Goal: Task Accomplishment & Management: Use online tool/utility

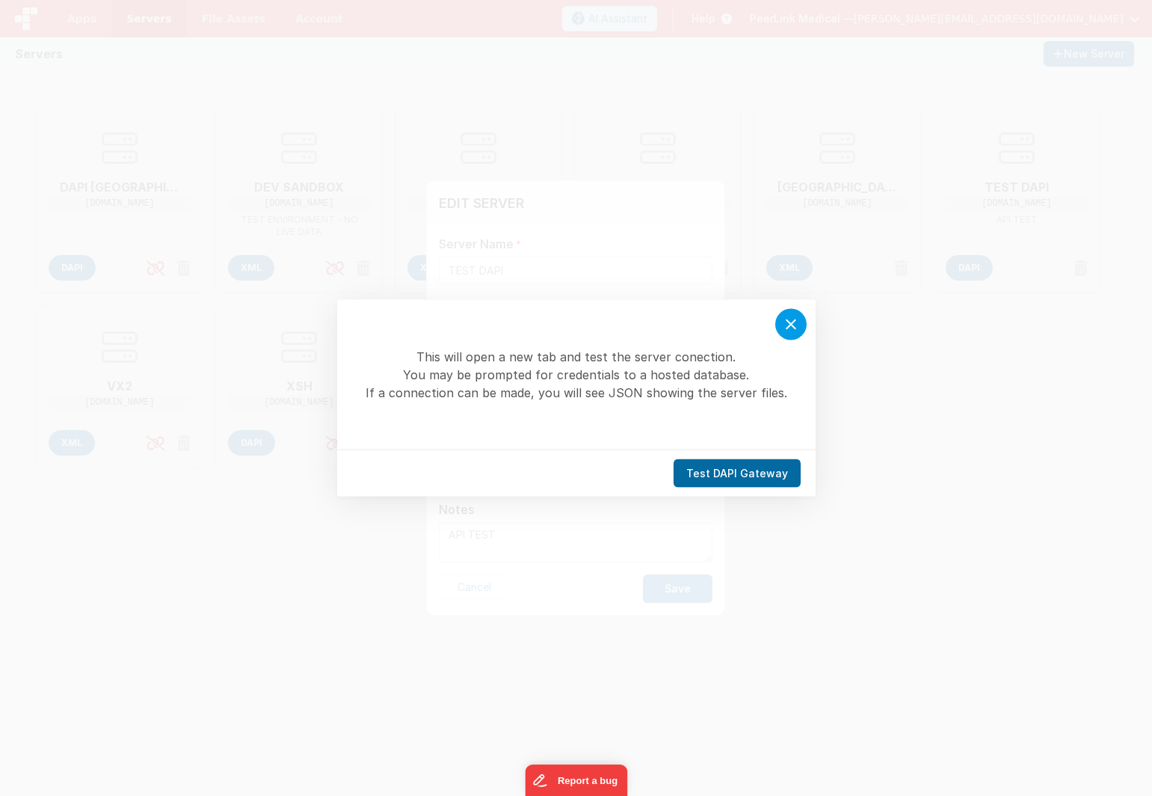
click at [787, 324] on icon at bounding box center [791, 325] width 18 height 18
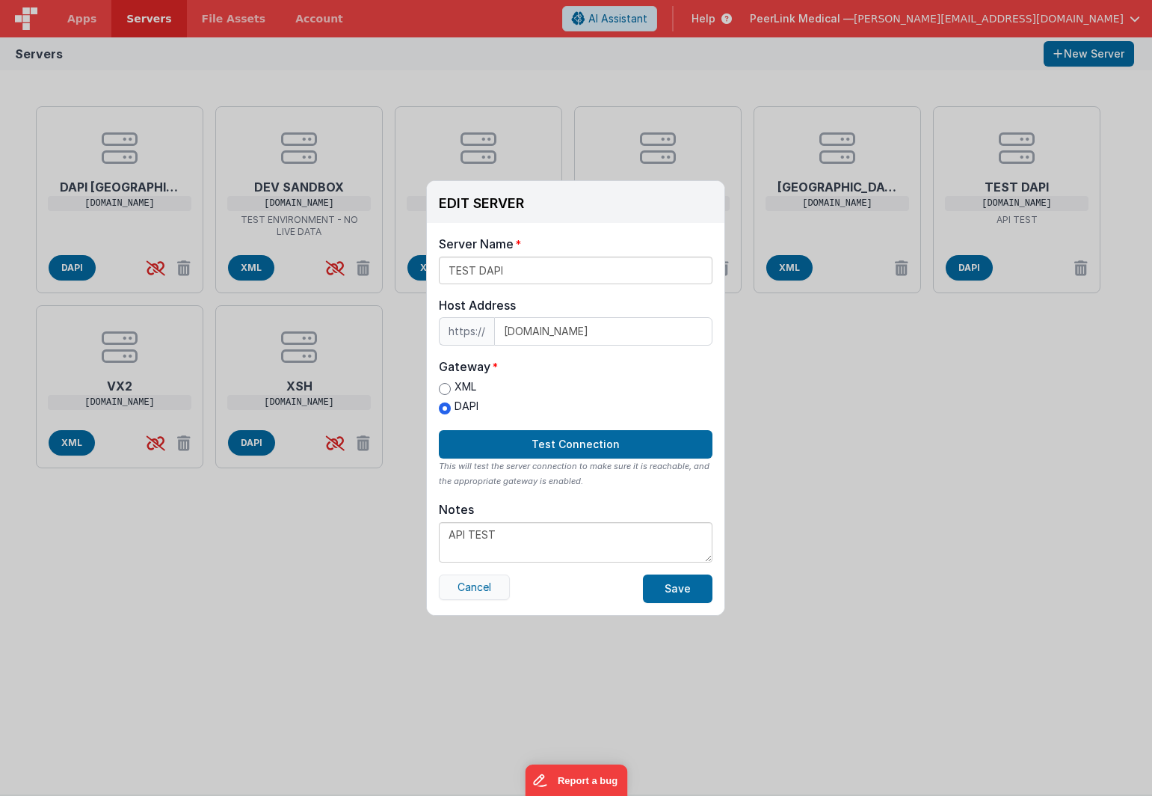
click at [492, 594] on button "Cancel" at bounding box center [474, 586] width 71 height 25
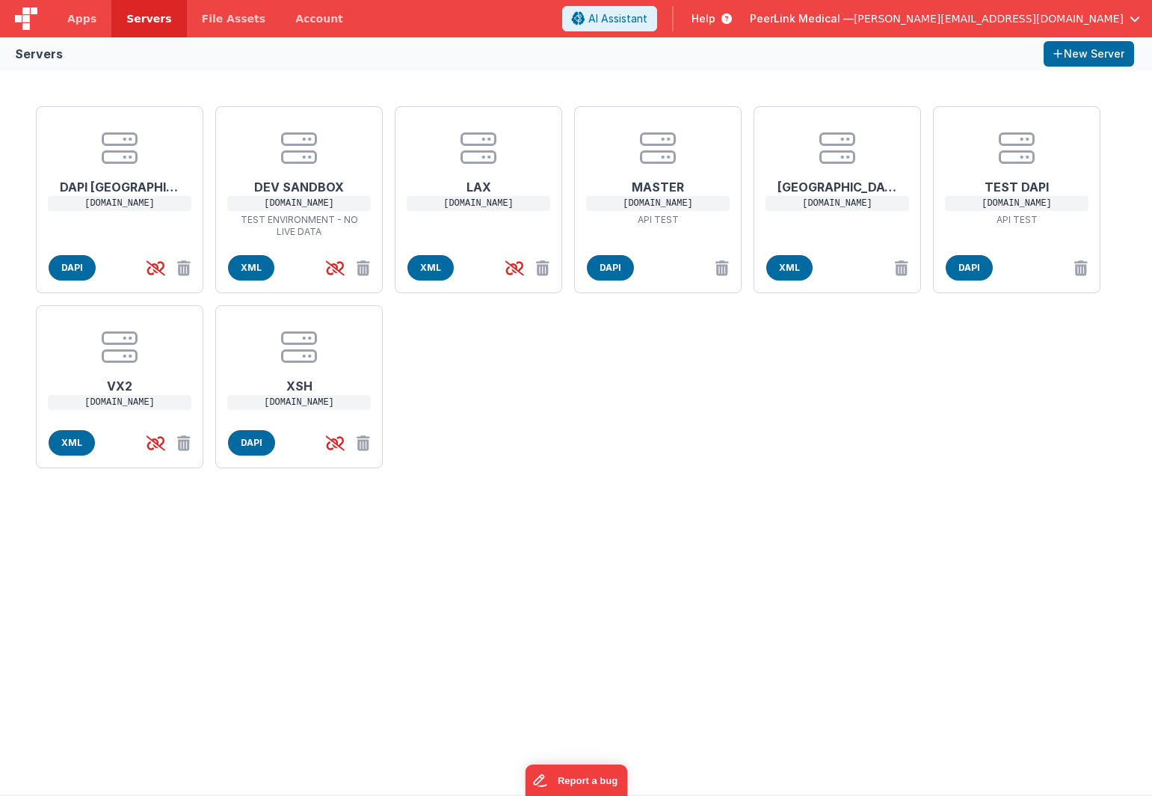
click at [985, 349] on div "DAPI NYC [DOMAIN_NAME] DAPI DEV SANDBOX [DOMAIN_NAME] TEST ENVIRONMENT - NO LIV…" at bounding box center [576, 287] width 1092 height 374
click at [87, 19] on span "Apps" at bounding box center [81, 18] width 29 height 15
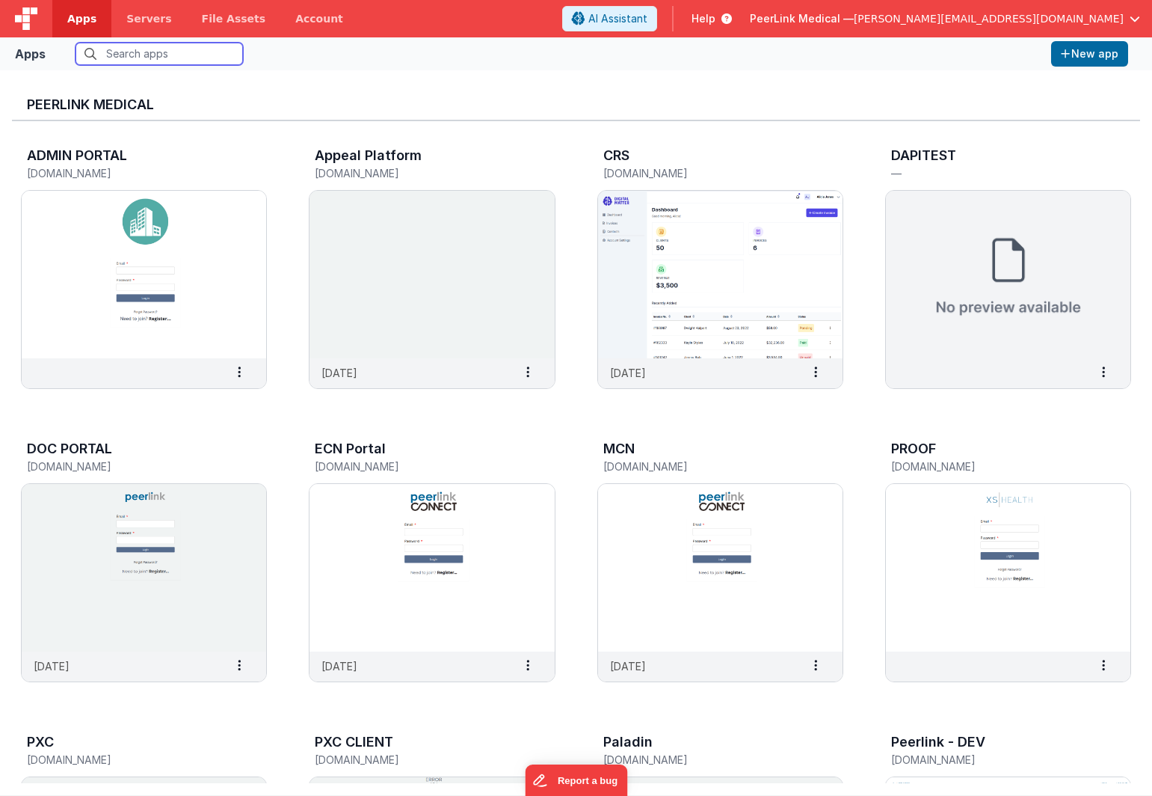
scroll to position [30, 0]
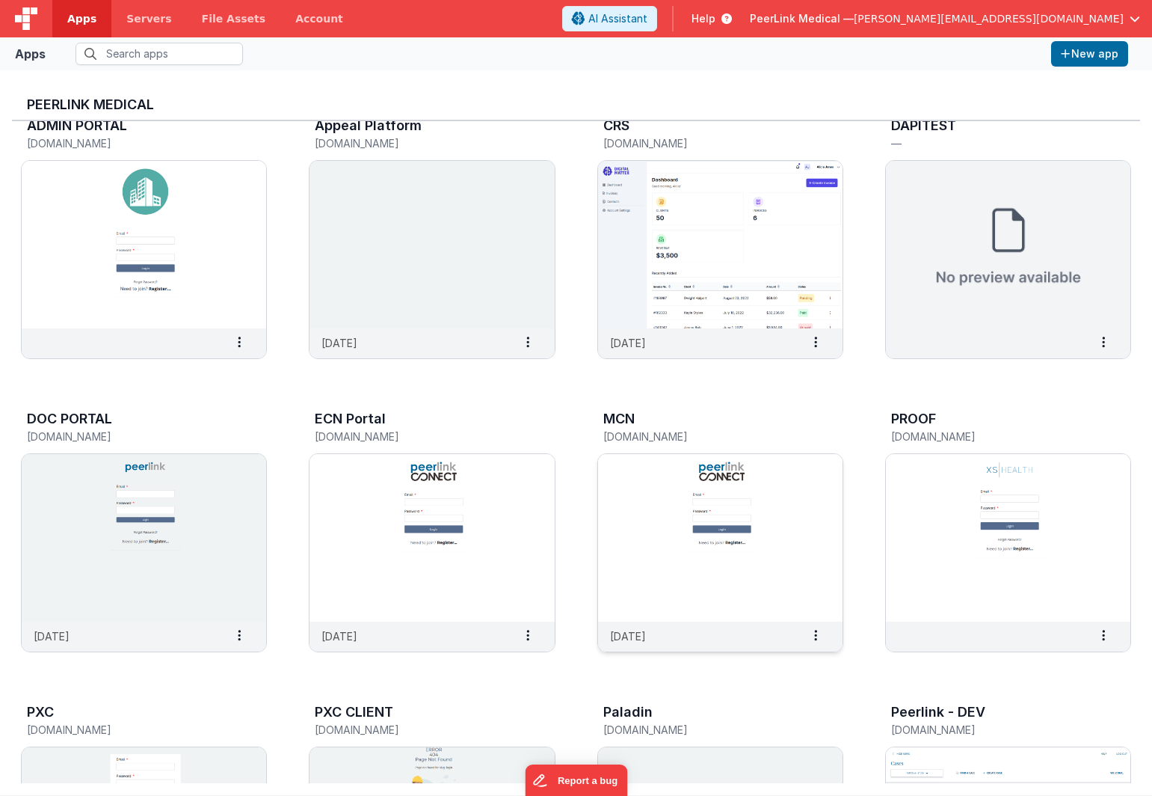
click at [630, 482] on img at bounding box center [720, 537] width 244 height 167
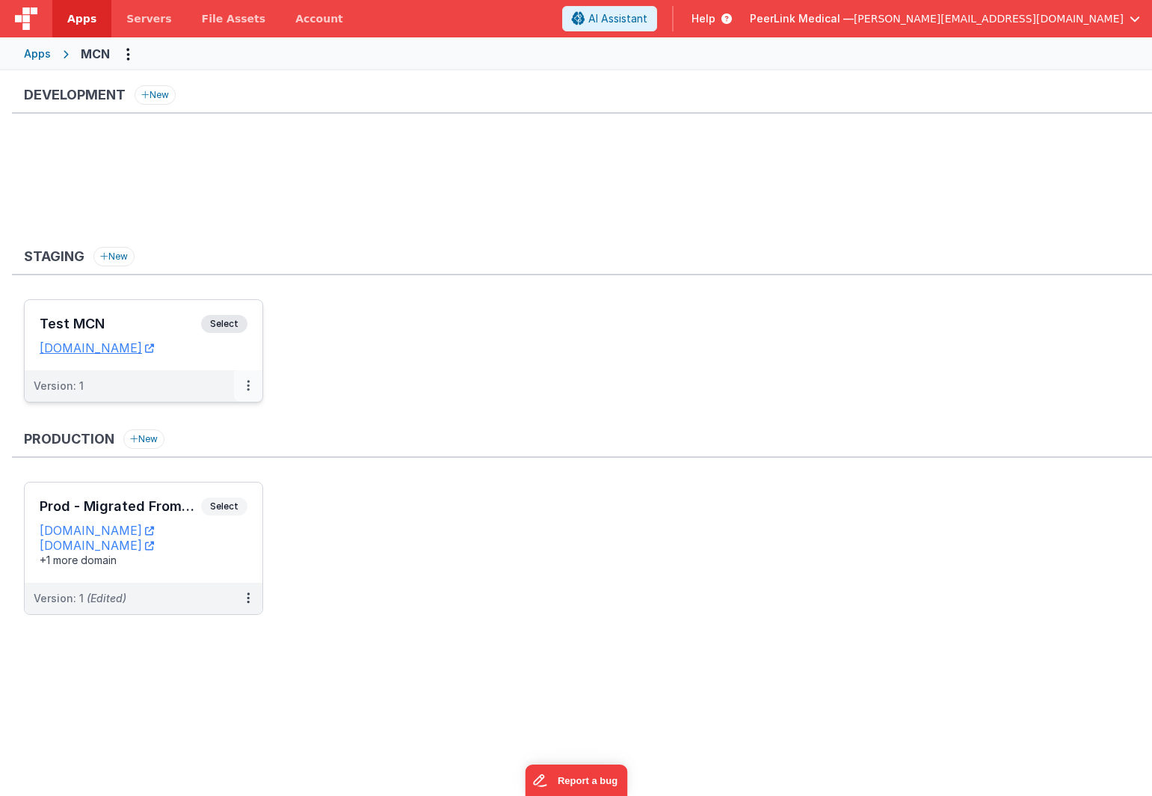
click at [248, 395] on button at bounding box center [248, 385] width 28 height 31
click at [228, 417] on link "Edit" at bounding box center [197, 419] width 132 height 27
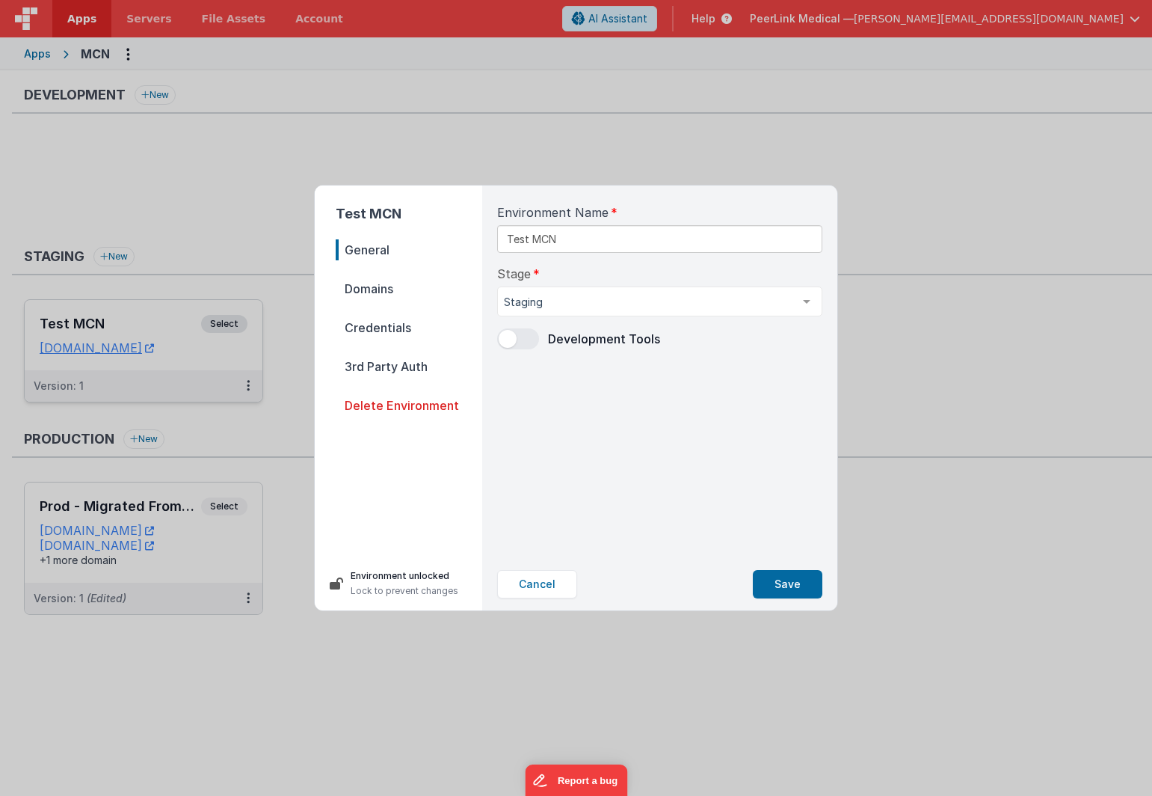
click at [360, 295] on span "Domains" at bounding box center [409, 288] width 147 height 21
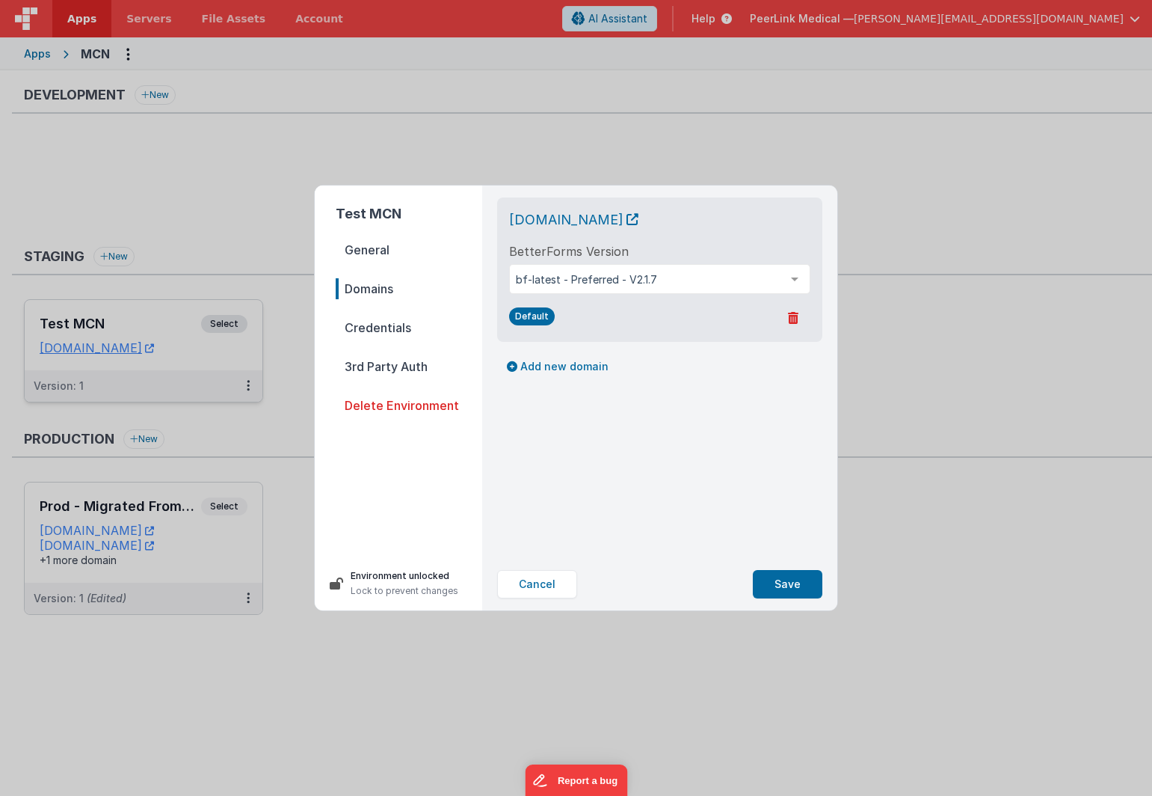
click at [396, 328] on span "Credentials" at bounding box center [409, 327] width 147 height 21
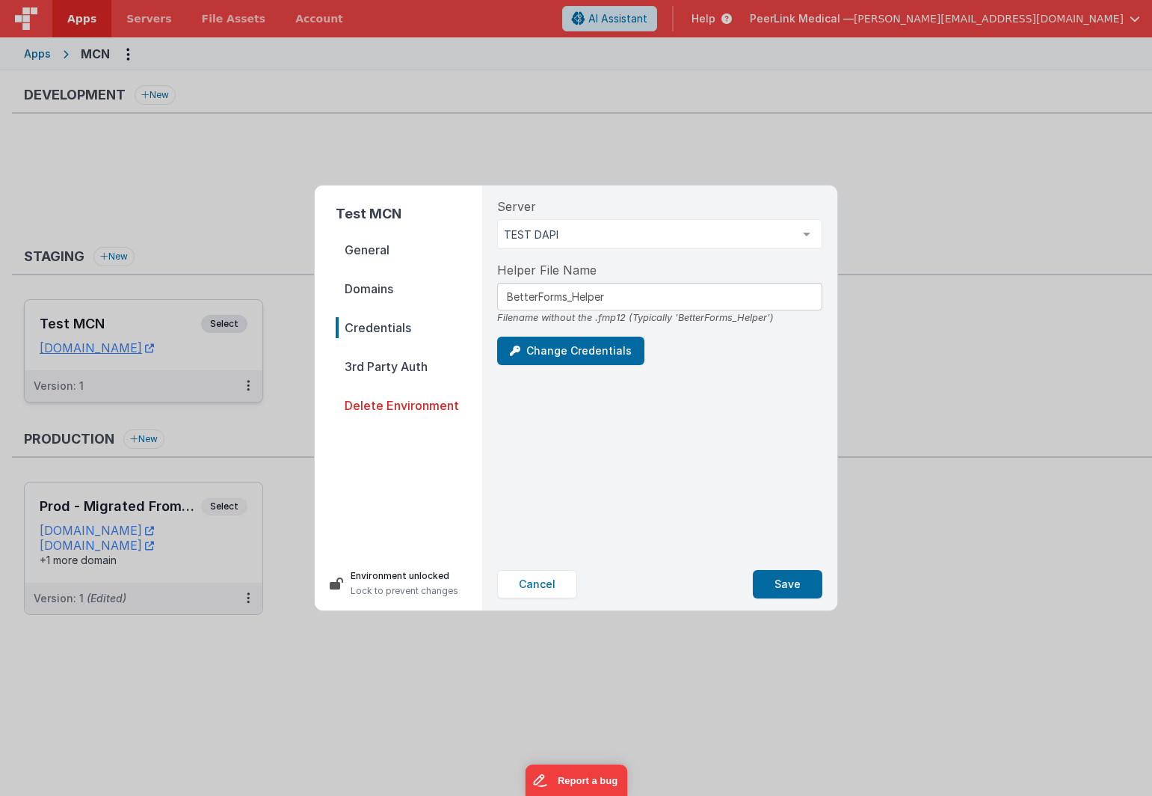
click at [369, 371] on span "3rd Party Auth" at bounding box center [409, 366] width 147 height 21
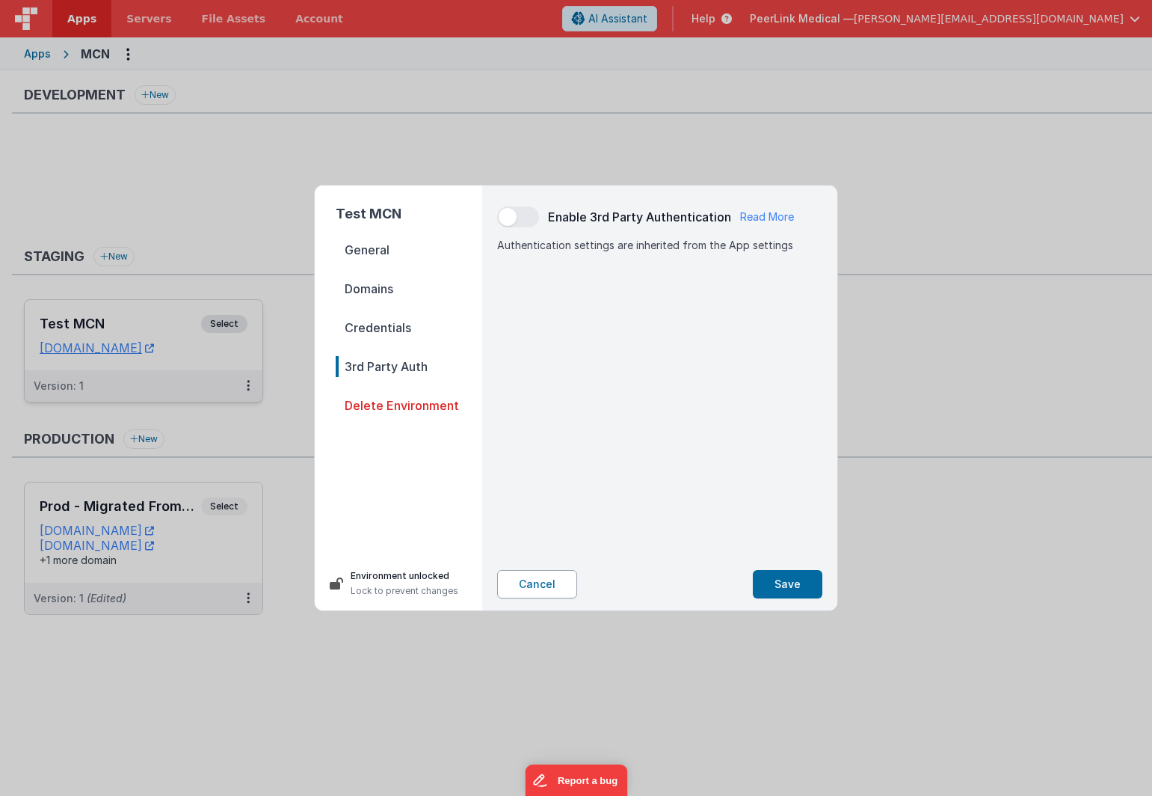
click at [564, 588] on button "Cancel" at bounding box center [537, 584] width 80 height 28
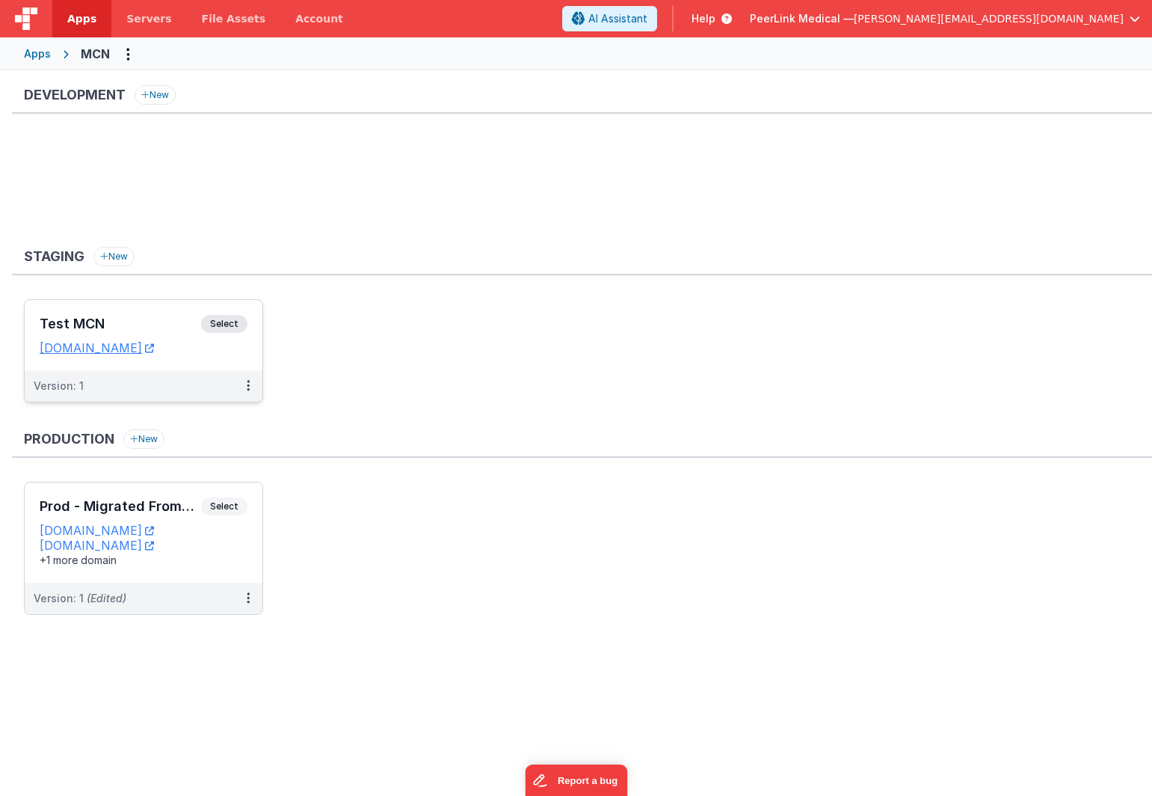
click at [107, 325] on h3 "Test MCN" at bounding box center [121, 323] width 162 height 15
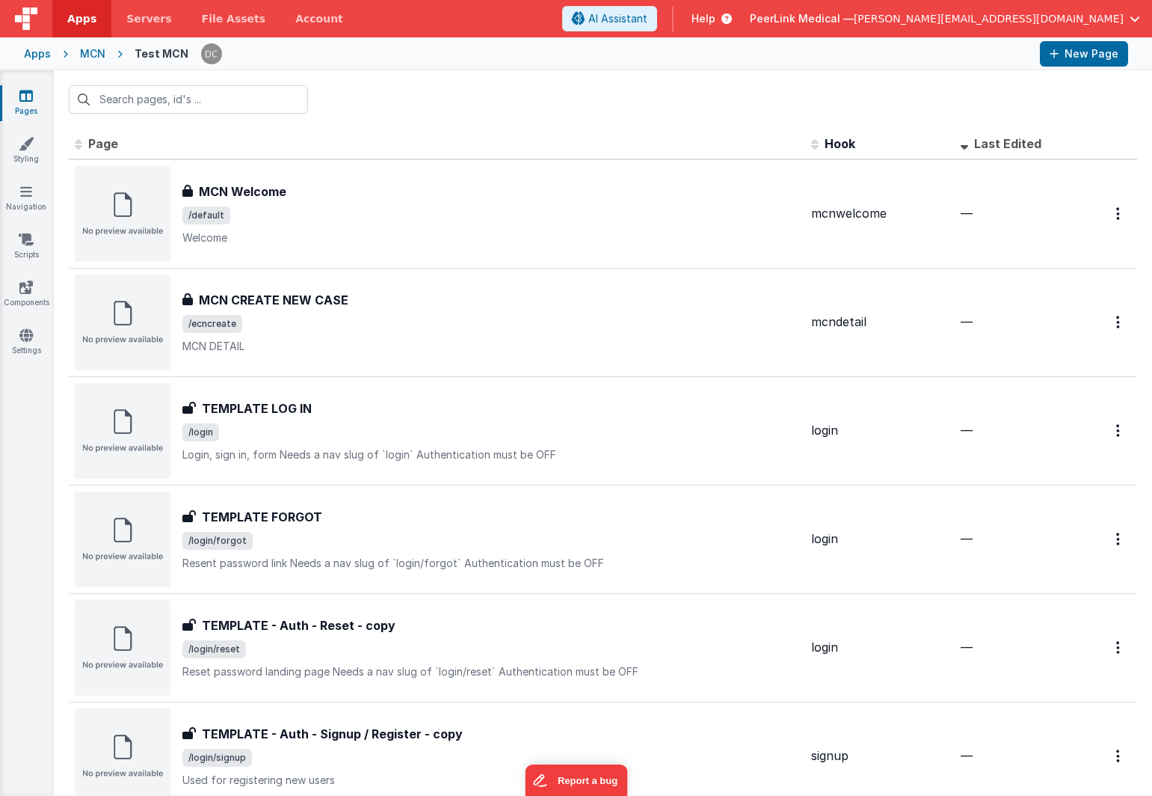
click at [83, 55] on div "MCN" at bounding box center [92, 53] width 25 height 15
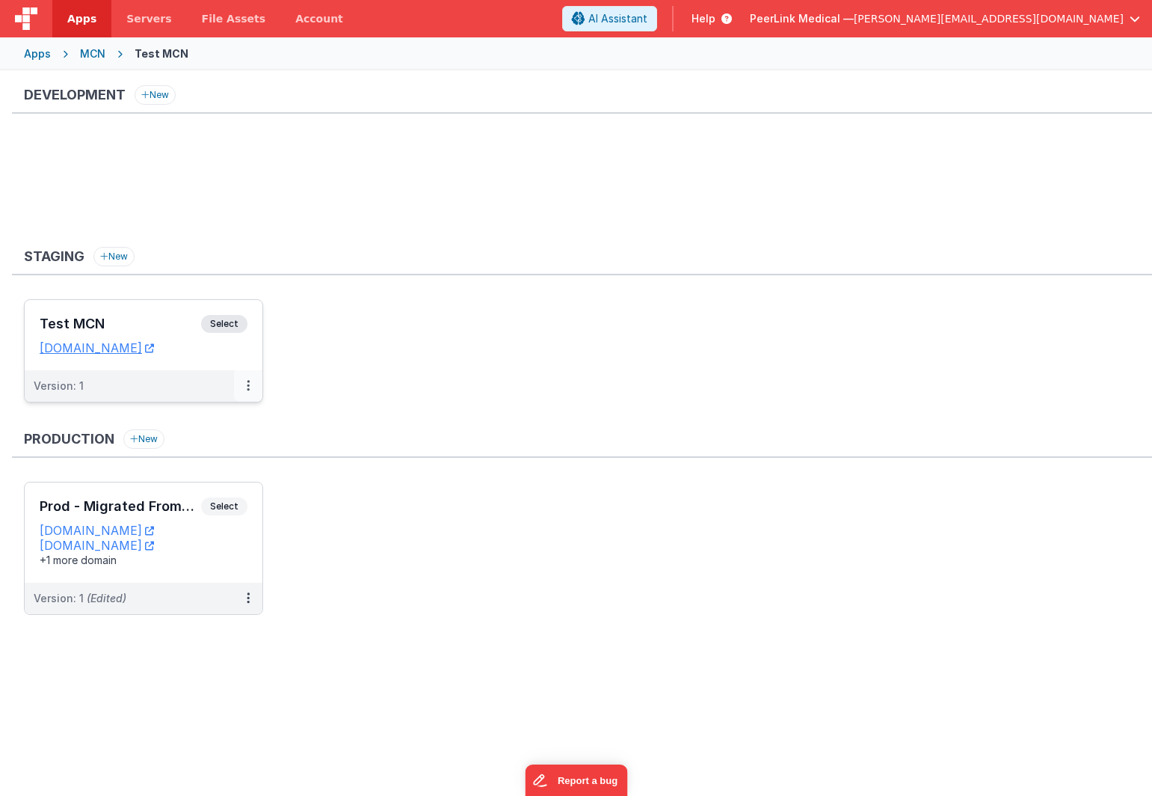
click at [248, 396] on button at bounding box center [248, 385] width 28 height 31
click at [217, 415] on link "Edit" at bounding box center [197, 419] width 132 height 27
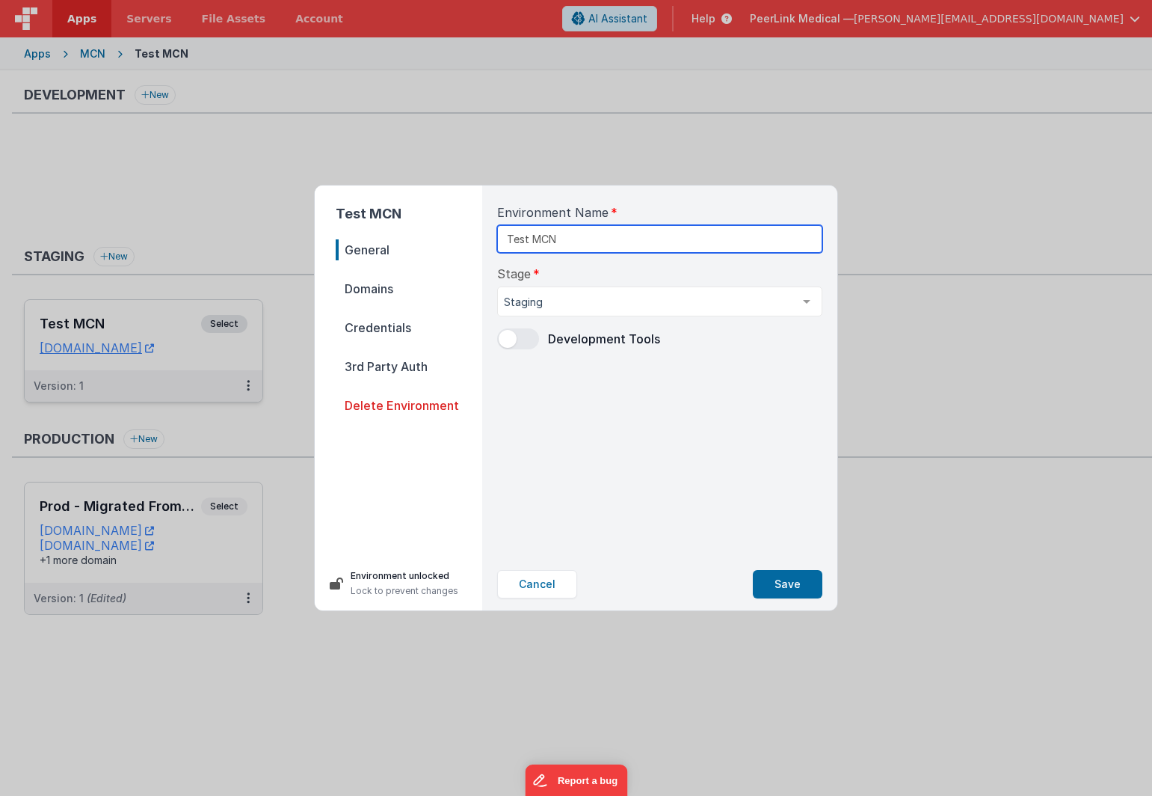
drag, startPoint x: 578, startPoint y: 237, endPoint x: 461, endPoint y: 237, distance: 117.4
click at [461, 237] on div "Test MCN General Domains Credentials 3rd Party Auth Delete Environment Environm…" at bounding box center [576, 397] width 523 height 425
click at [108, 129] on div "Test MCN General Domains Credentials 3rd Party Auth Delete Environment Environm…" at bounding box center [576, 398] width 1152 height 796
click at [545, 588] on button "Cancel" at bounding box center [537, 584] width 80 height 28
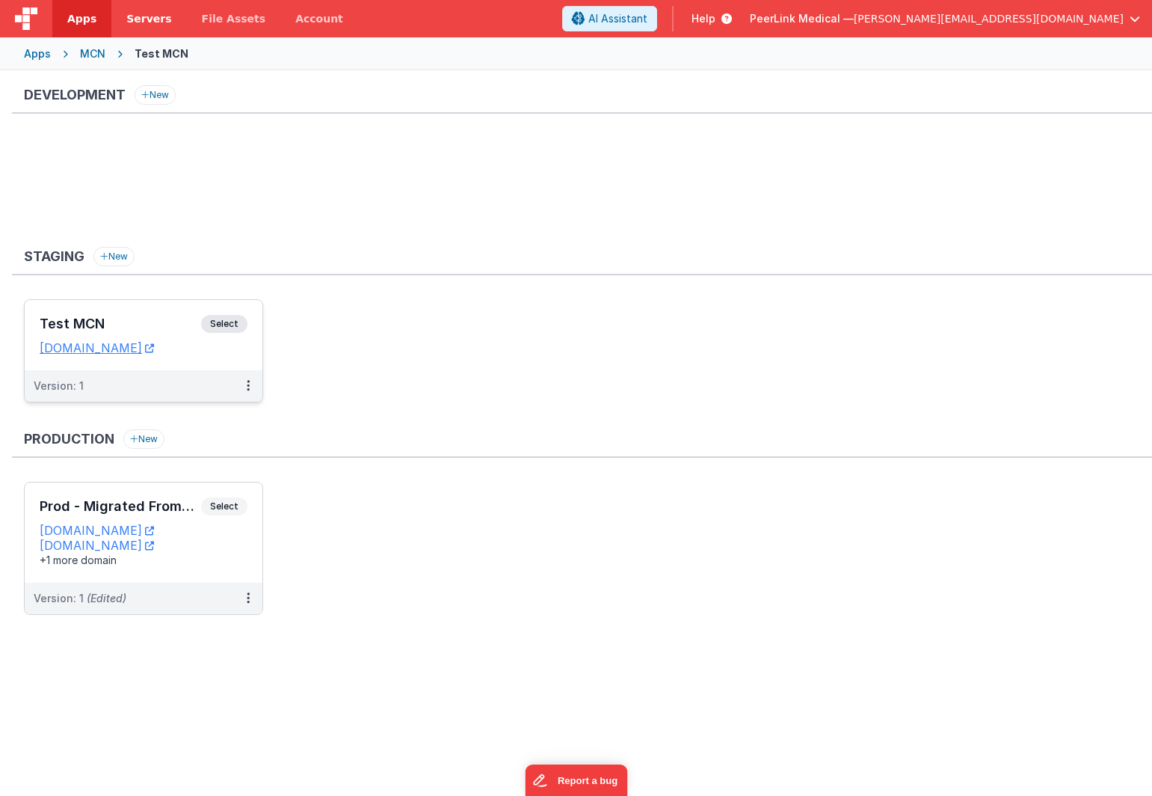
click at [156, 20] on span "Servers" at bounding box center [148, 18] width 45 height 15
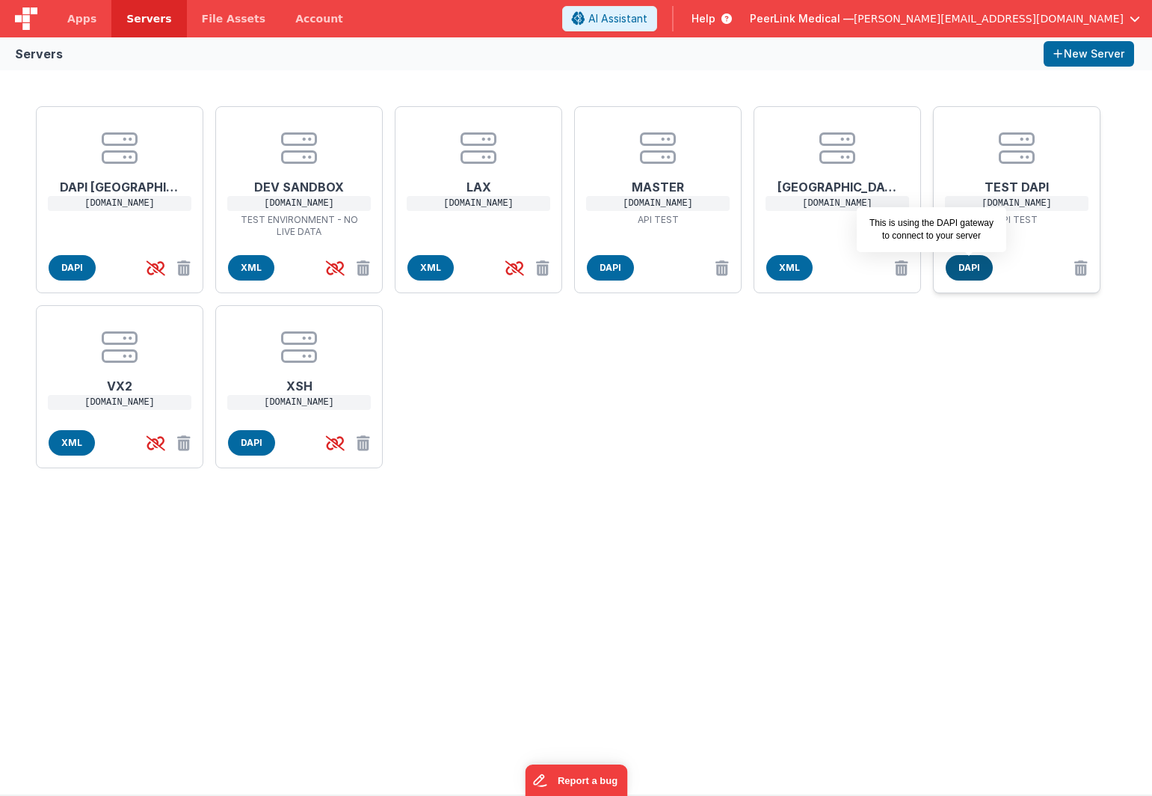
click at [973, 267] on span "DAPI" at bounding box center [969, 267] width 47 height 25
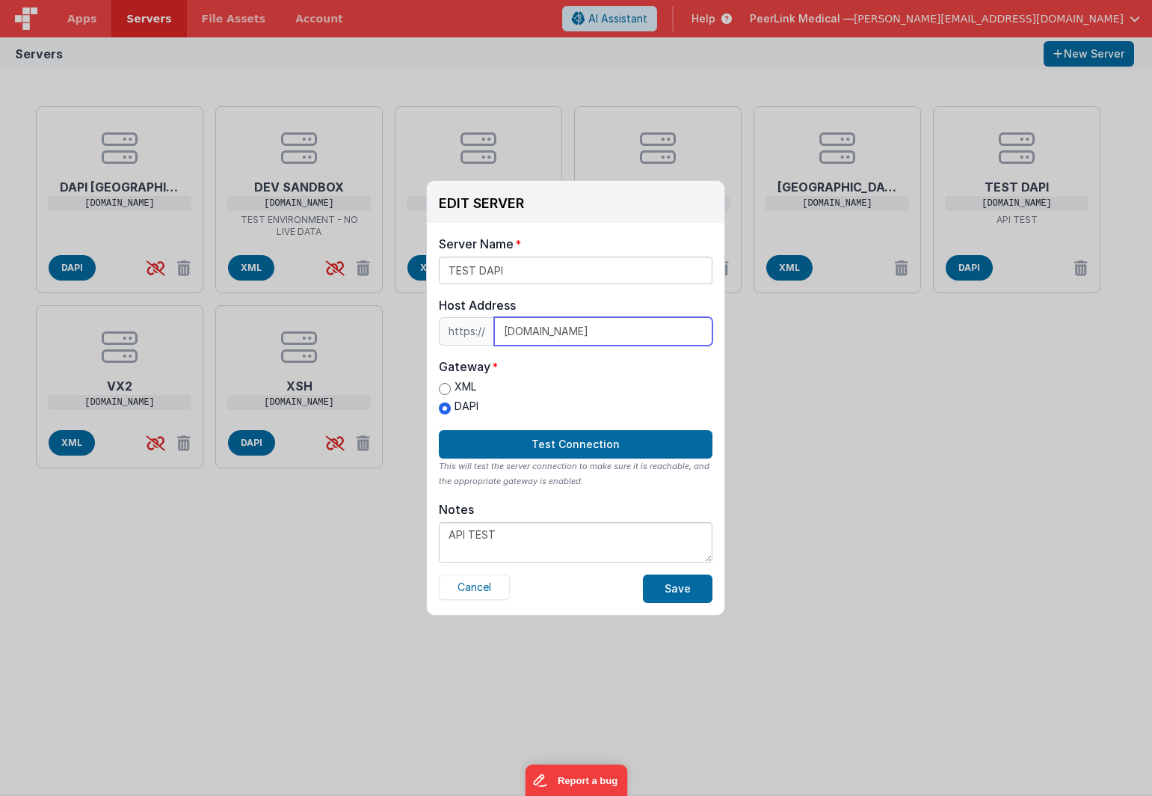
drag, startPoint x: 500, startPoint y: 331, endPoint x: 708, endPoint y: 333, distance: 207.9
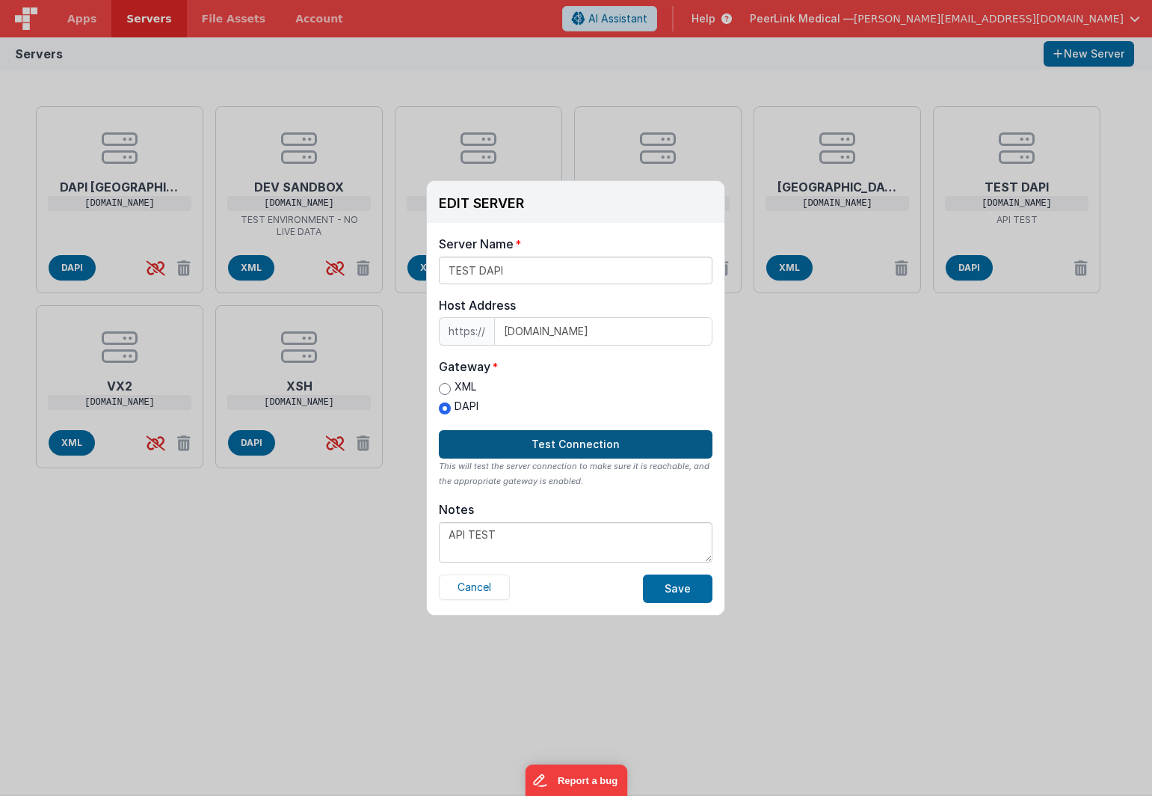
click at [562, 446] on button "Test Connection" at bounding box center [576, 444] width 274 height 28
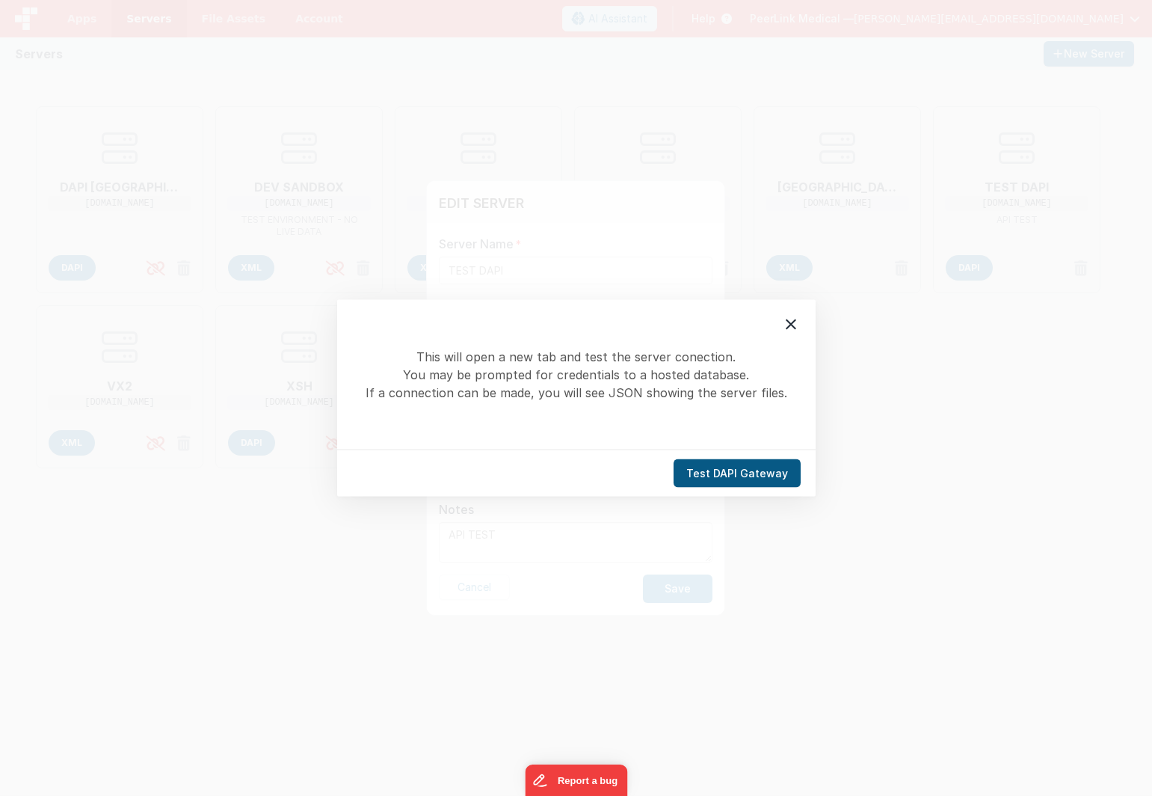
click at [721, 481] on button "Test DAPI Gateway" at bounding box center [737, 473] width 127 height 28
click at [794, 324] on icon at bounding box center [791, 325] width 18 height 18
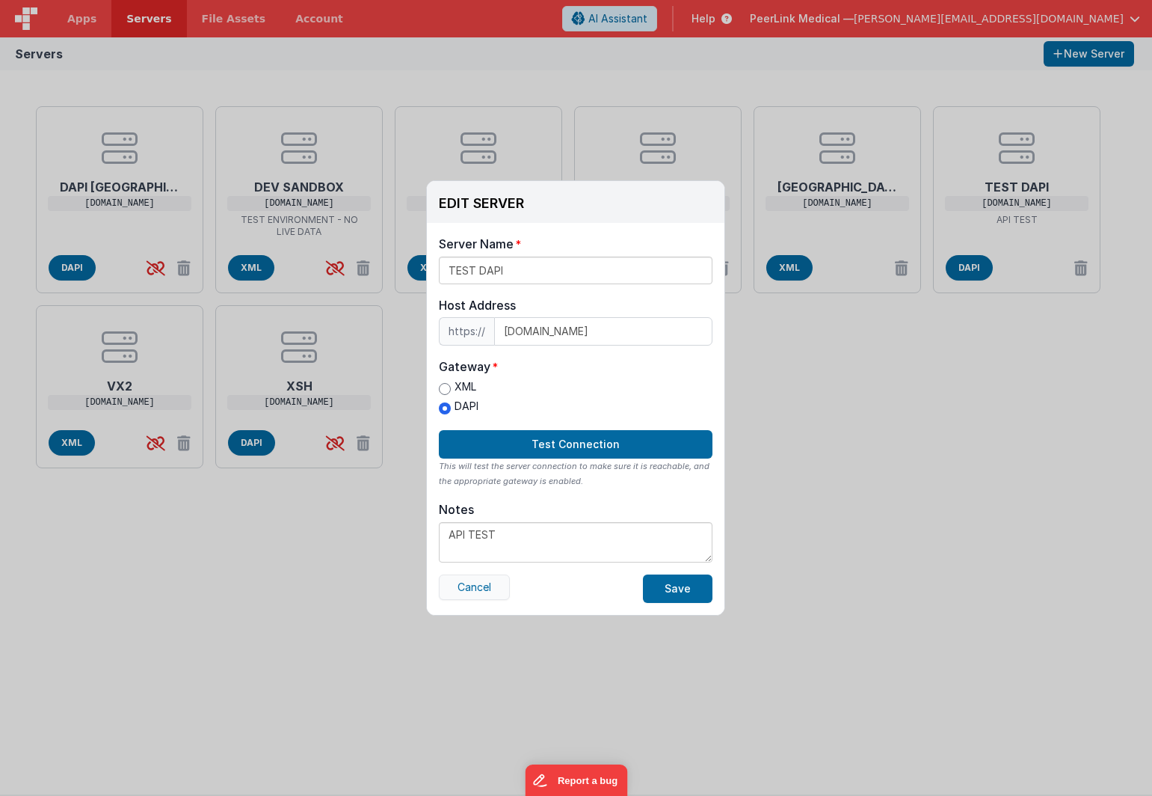
click at [482, 590] on button "Cancel" at bounding box center [474, 586] width 71 height 25
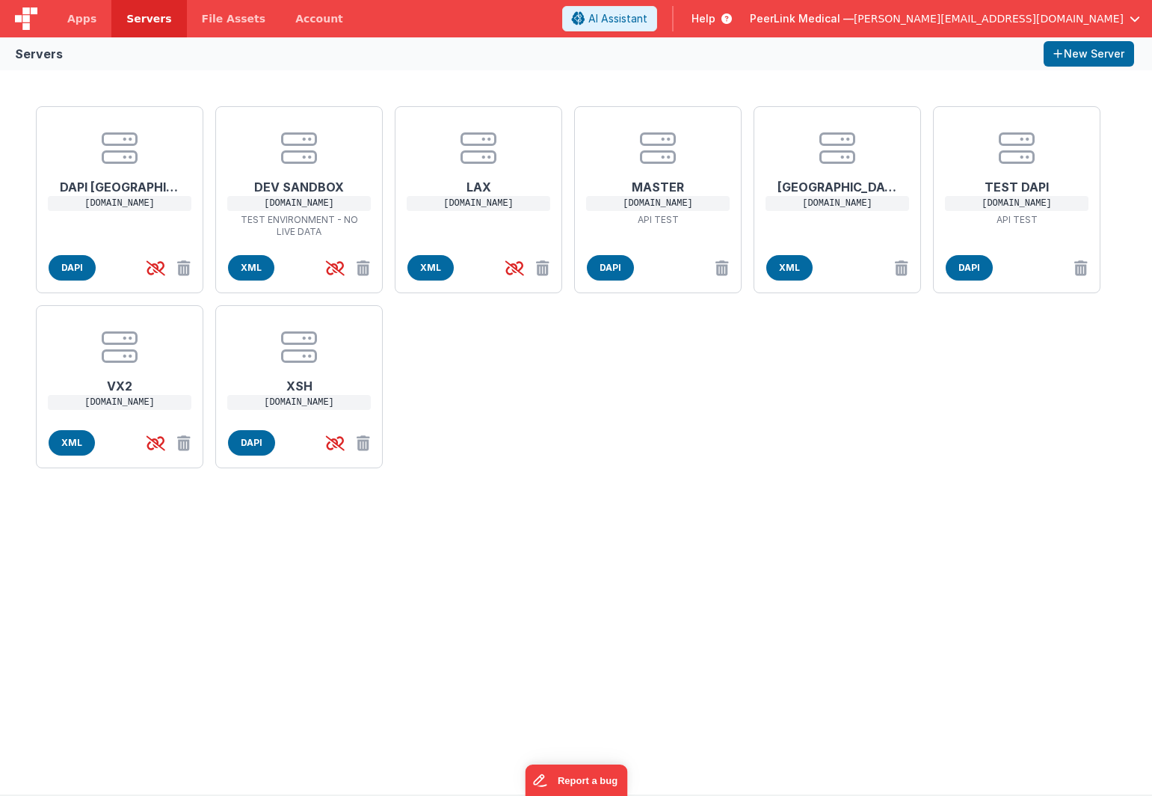
click at [266, 592] on div "DAPI NYC [DOMAIN_NAME] DAPI DEV SANDBOX [DOMAIN_NAME] TEST ENVIRONMENT - NO LIV…" at bounding box center [576, 432] width 1152 height 724
click at [83, 16] on span "Apps" at bounding box center [81, 18] width 29 height 15
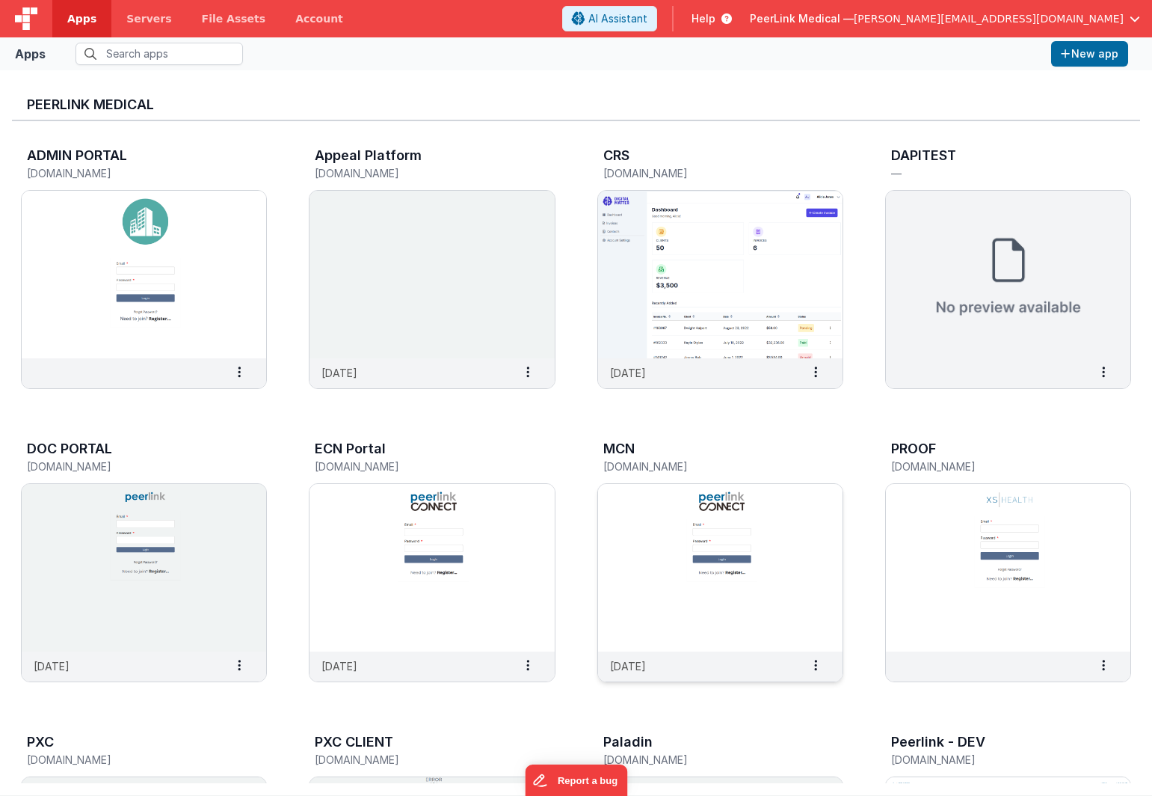
click at [674, 529] on img at bounding box center [720, 567] width 244 height 167
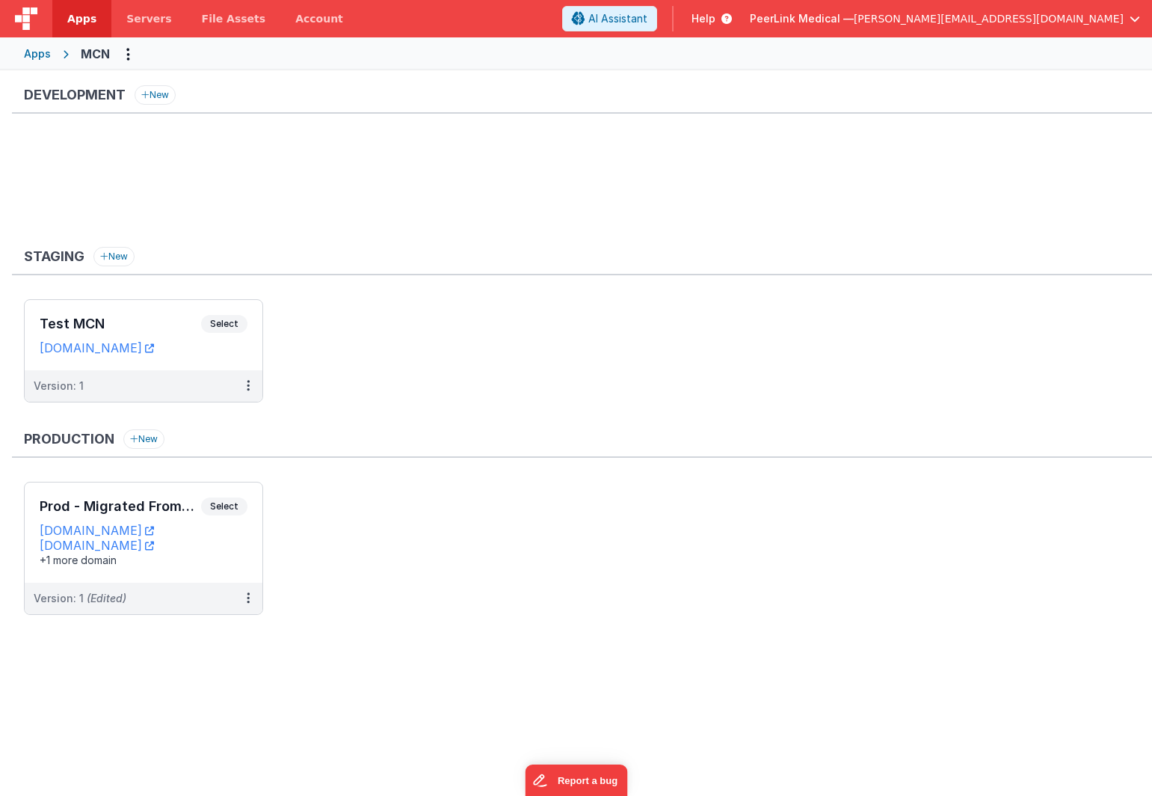
click at [254, 164] on ul at bounding box center [588, 186] width 1128 height 97
click at [143, 15] on span "Servers" at bounding box center [148, 18] width 45 height 15
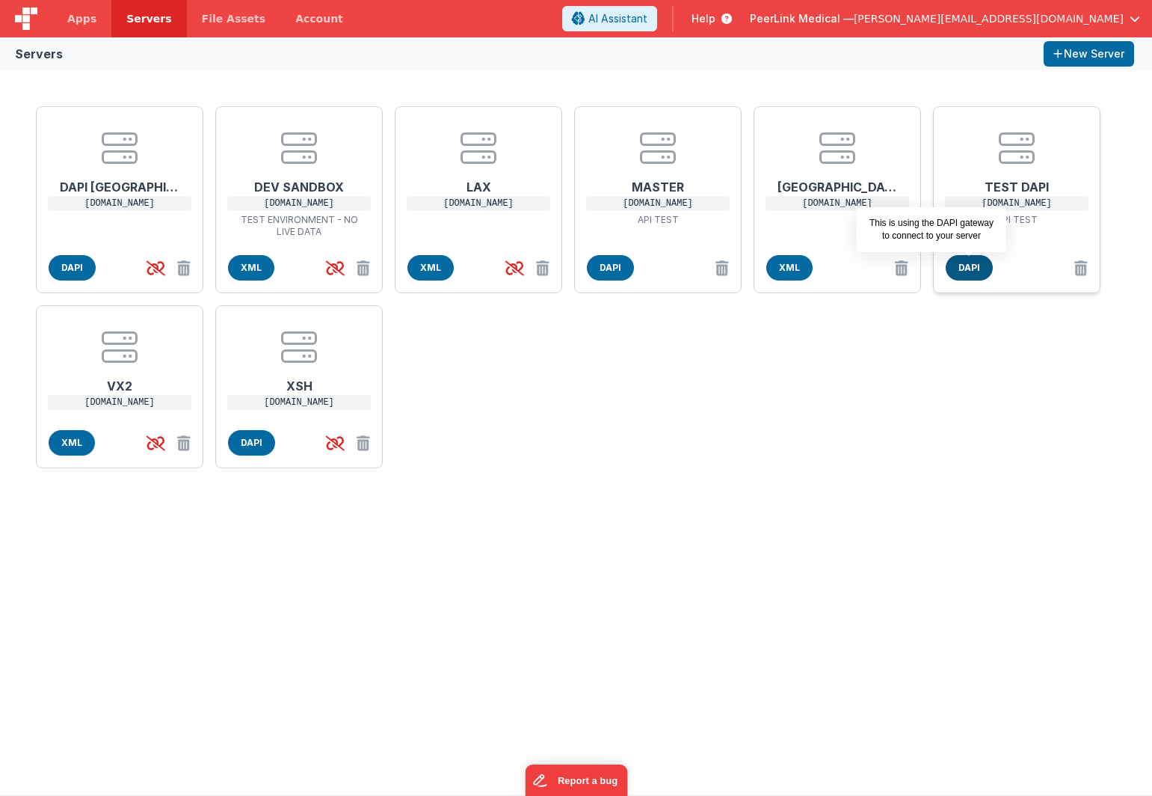
click at [971, 270] on span "DAPI" at bounding box center [969, 267] width 47 height 25
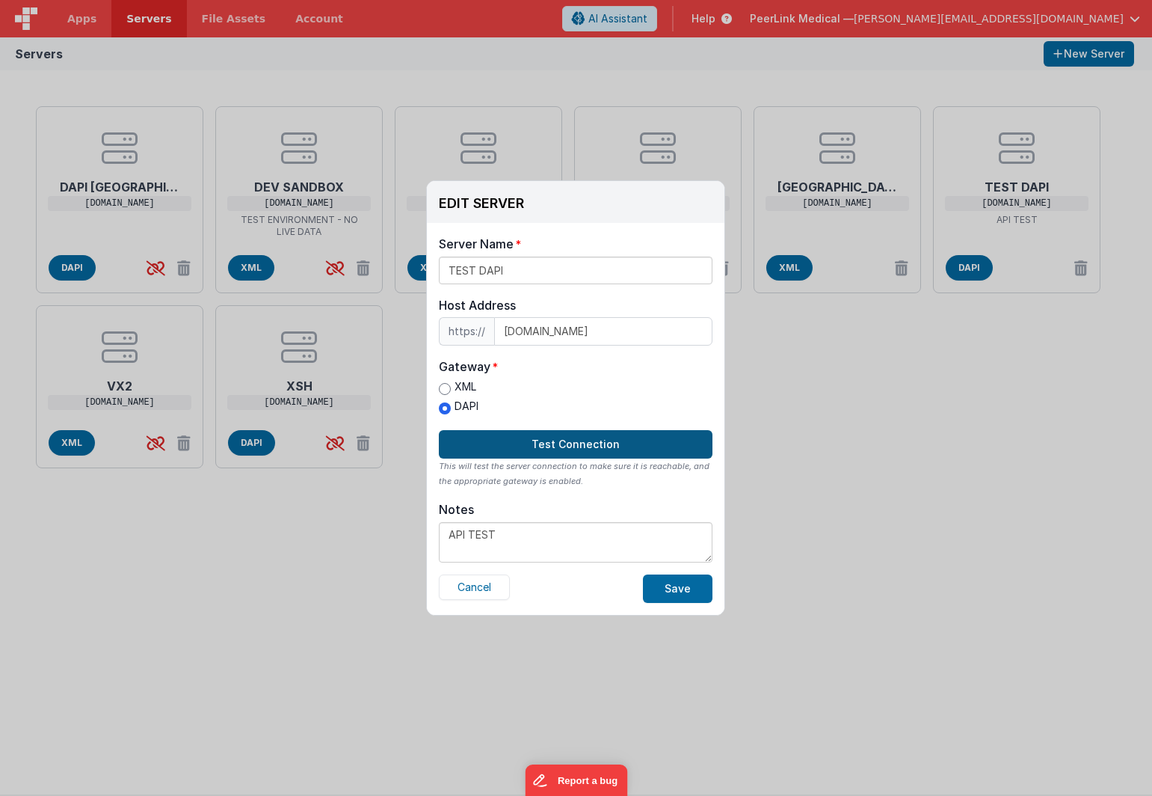
click at [540, 451] on button "Test Connection" at bounding box center [576, 444] width 274 height 28
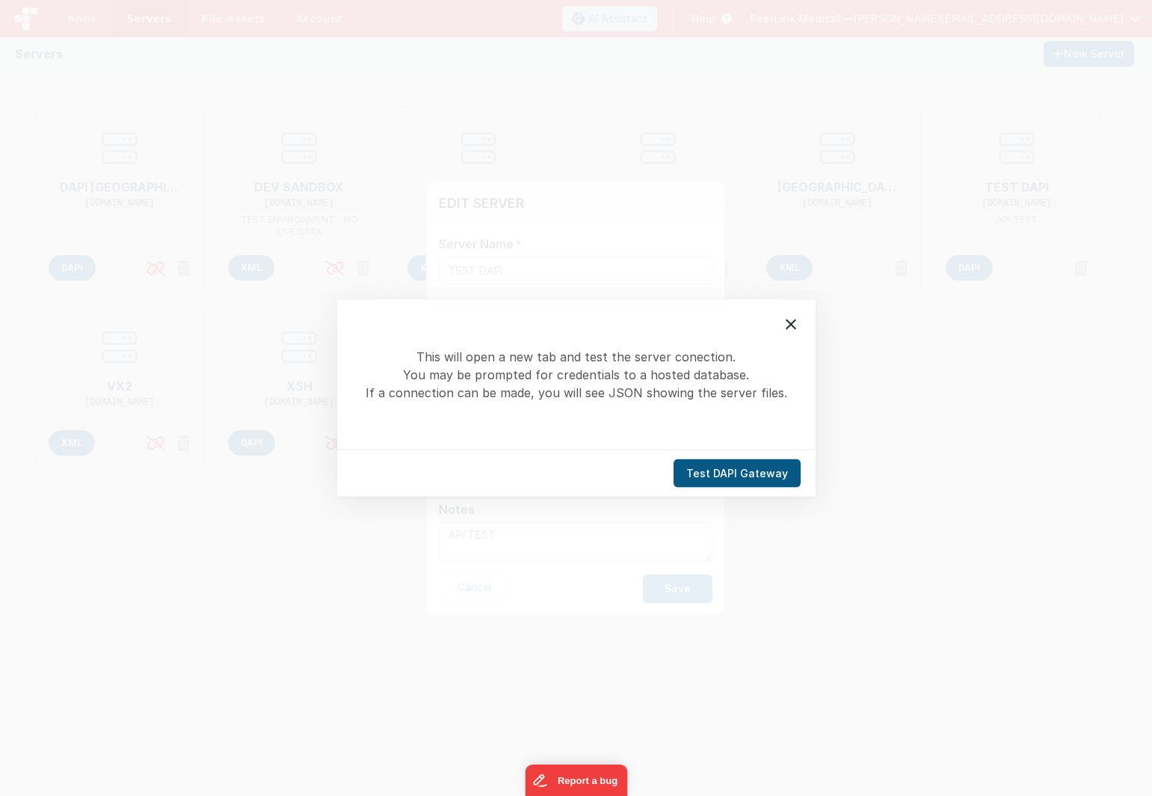
click at [712, 473] on button "Test DAPI Gateway" at bounding box center [737, 473] width 127 height 28
click at [795, 324] on icon at bounding box center [791, 325] width 18 height 18
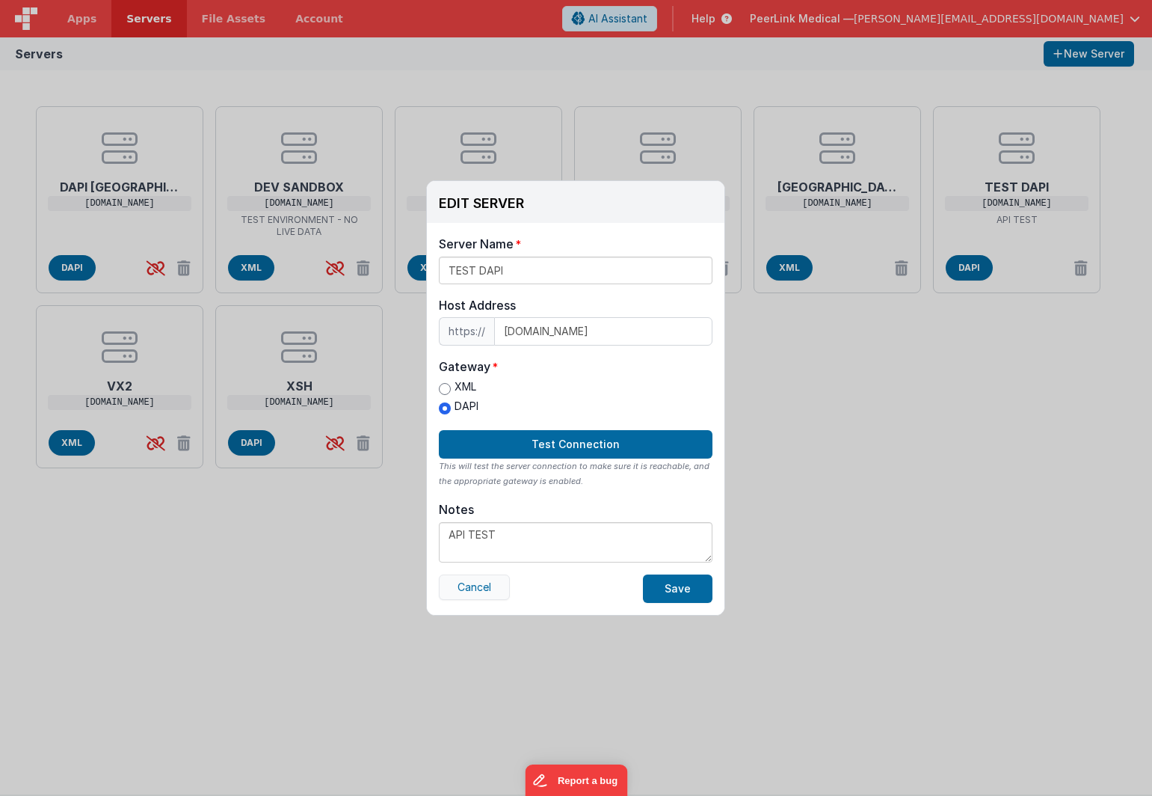
click at [485, 583] on button "Cancel" at bounding box center [474, 586] width 71 height 25
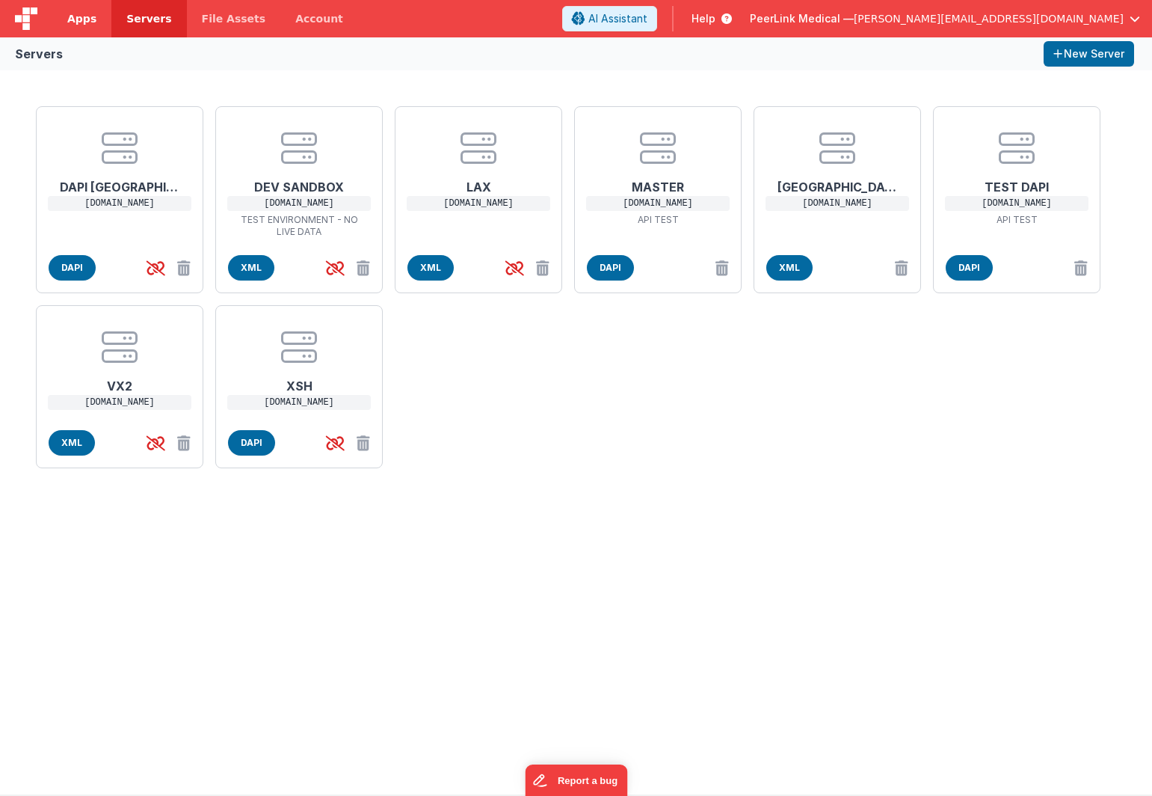
click at [90, 13] on span "Apps" at bounding box center [81, 18] width 29 height 15
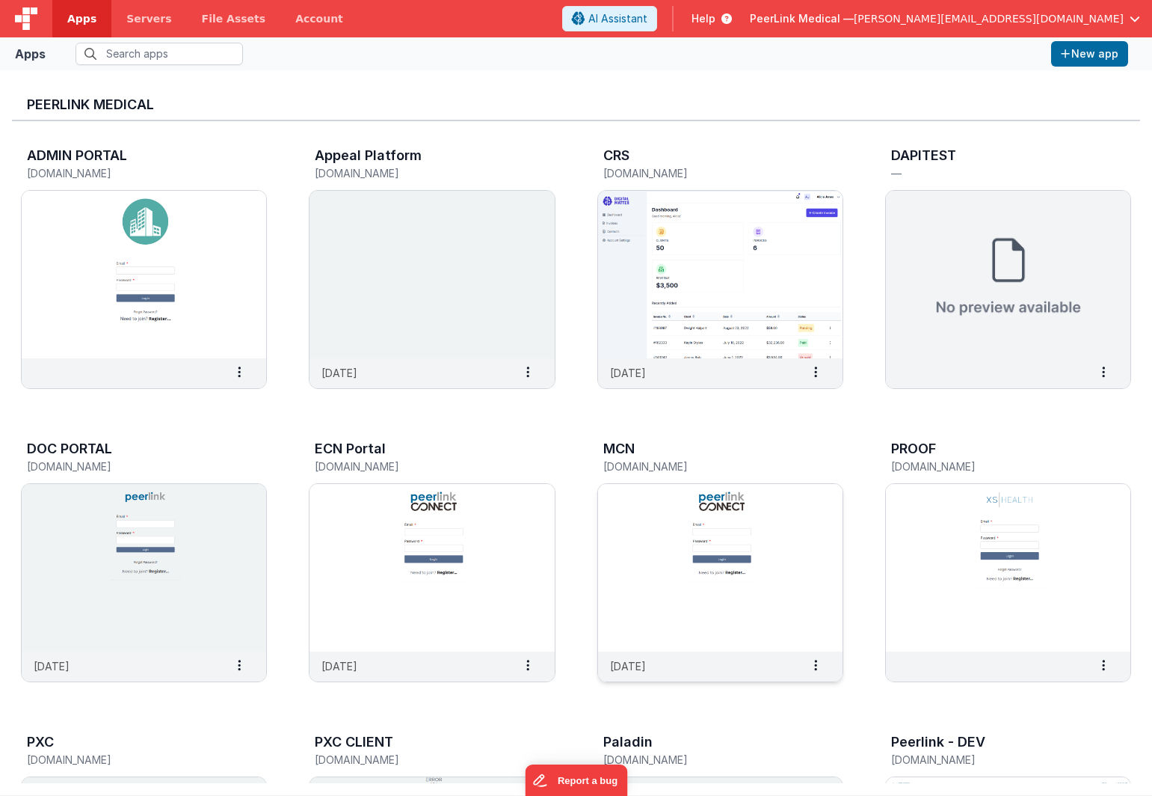
click at [617, 506] on img at bounding box center [720, 567] width 244 height 167
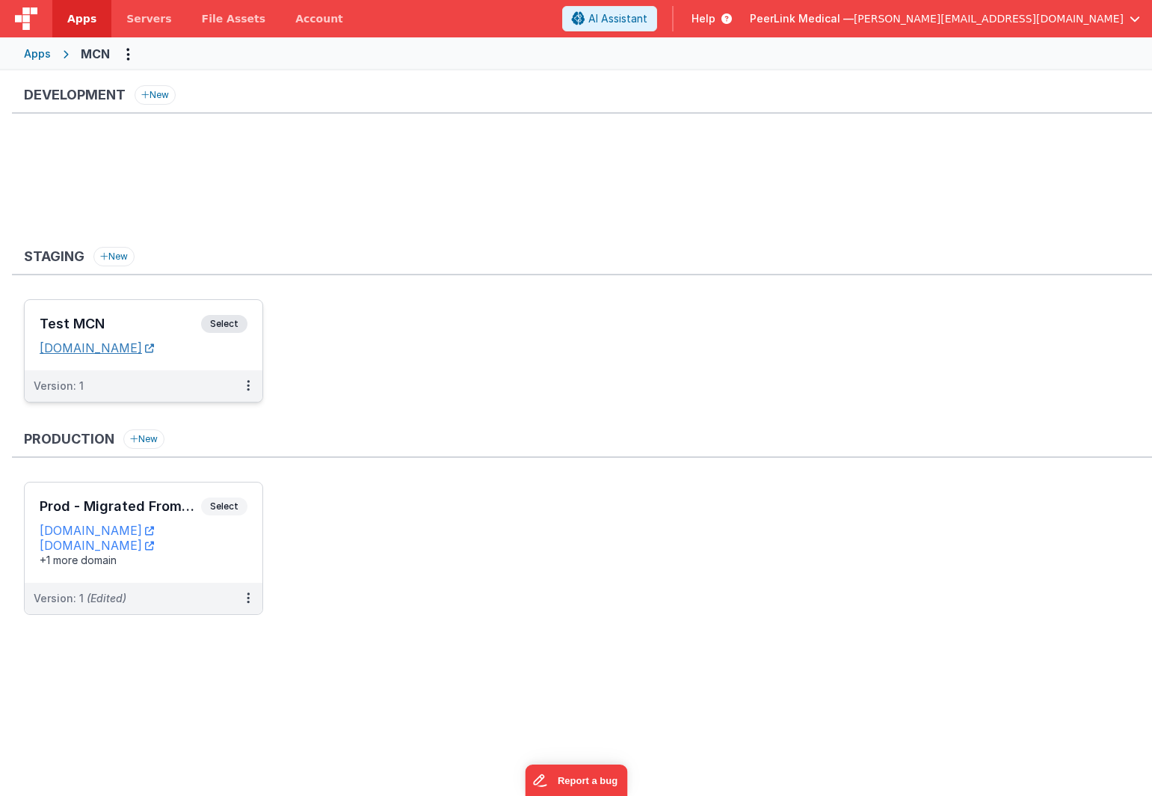
click at [154, 348] on link "[DOMAIN_NAME]" at bounding box center [97, 347] width 114 height 15
click at [133, 22] on span "Servers" at bounding box center [148, 18] width 45 height 15
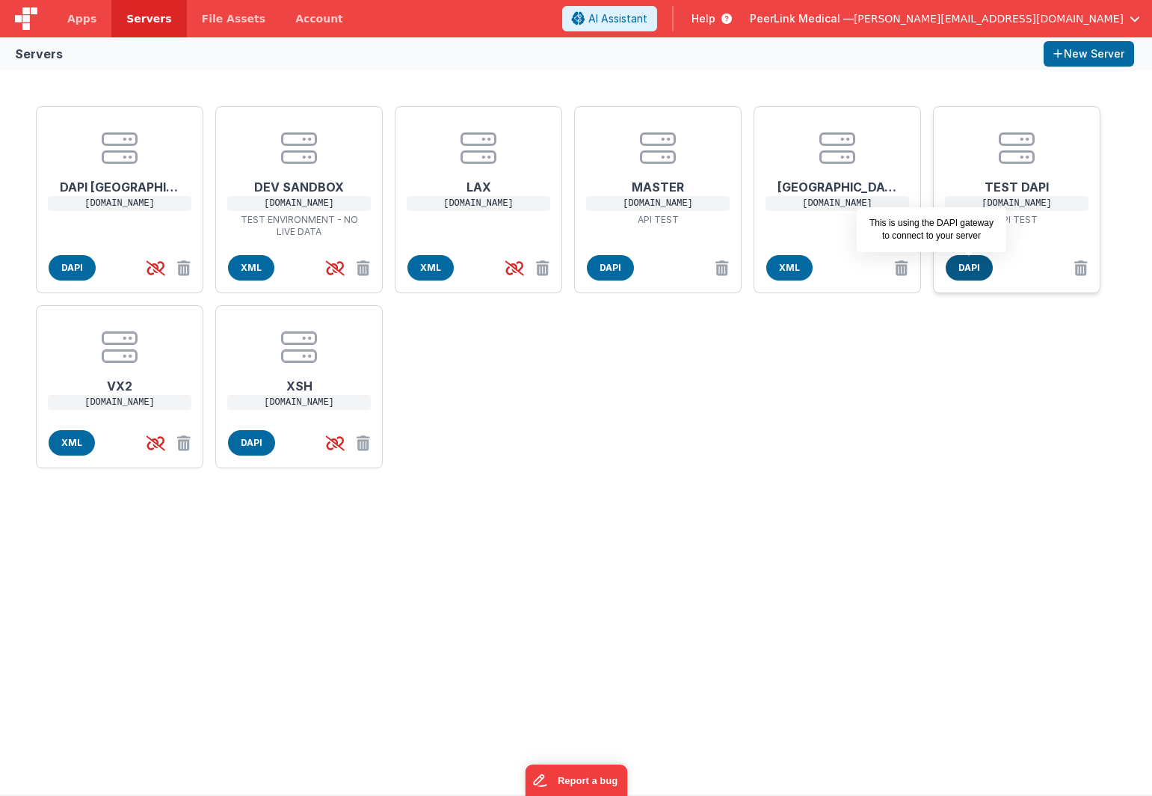
click at [963, 265] on span "DAPI" at bounding box center [969, 267] width 47 height 25
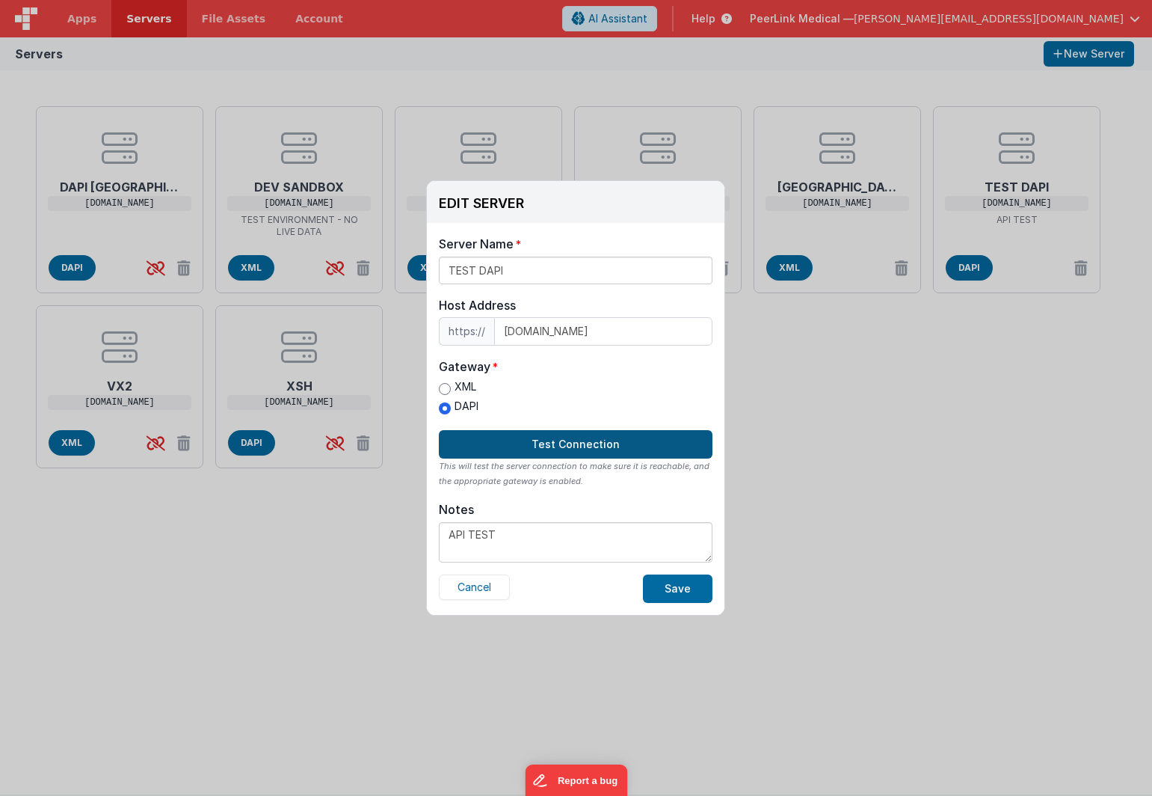
click at [600, 446] on button "Test Connection" at bounding box center [576, 444] width 274 height 28
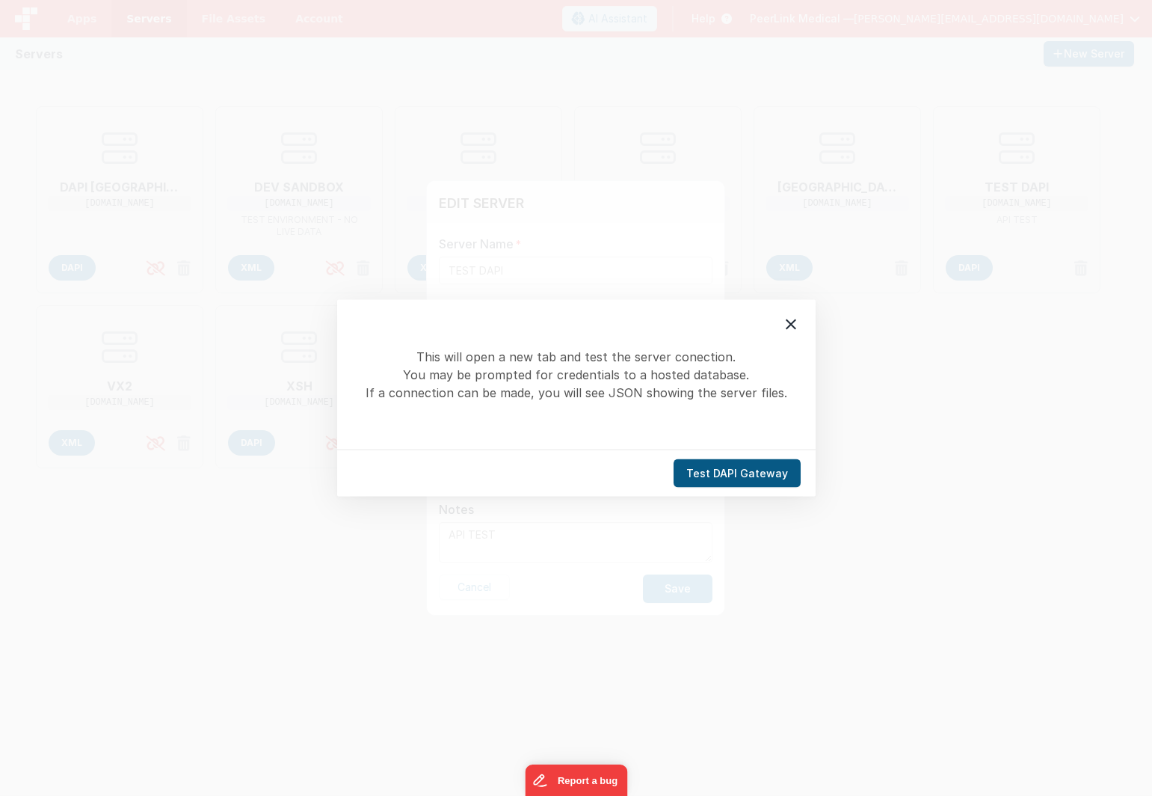
click at [731, 476] on button "Test DAPI Gateway" at bounding box center [737, 473] width 127 height 28
click at [794, 331] on icon at bounding box center [791, 325] width 18 height 18
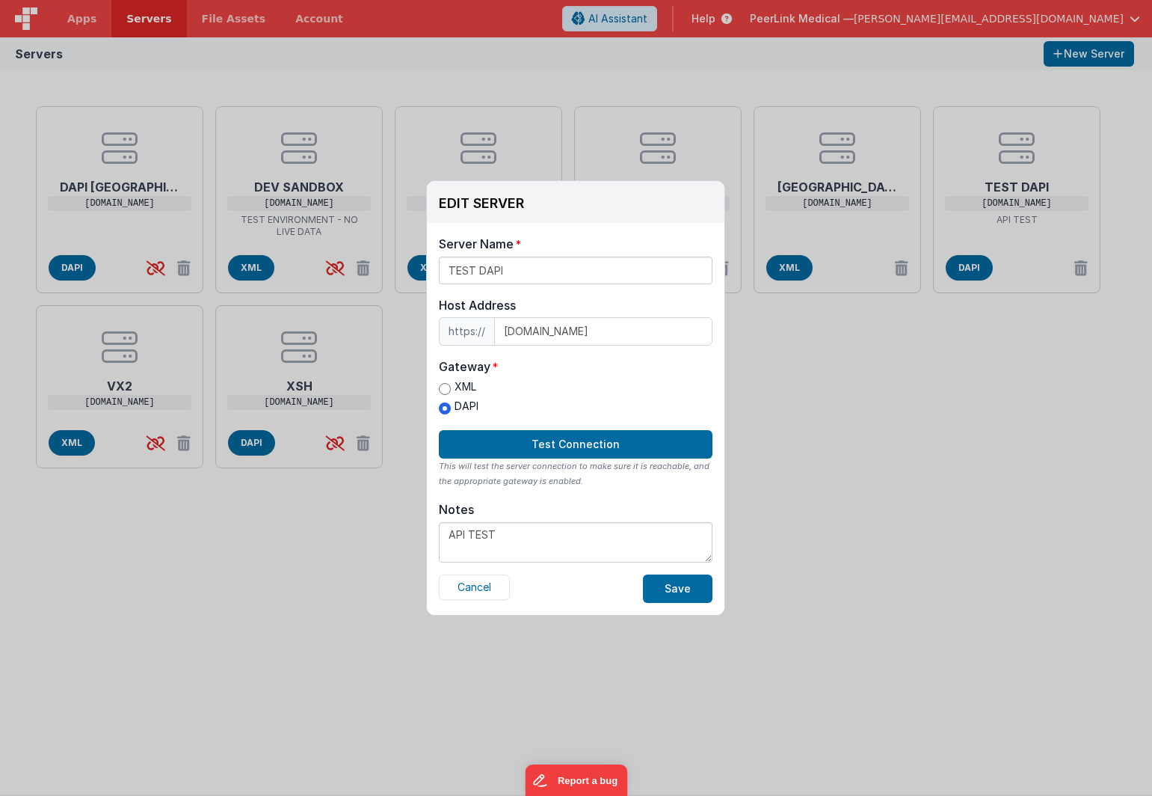
click at [929, 474] on div "EDIT SERVER Delete Server Delete Server Name TEST DAPI Host Address https:// [D…" at bounding box center [576, 398] width 1152 height 796
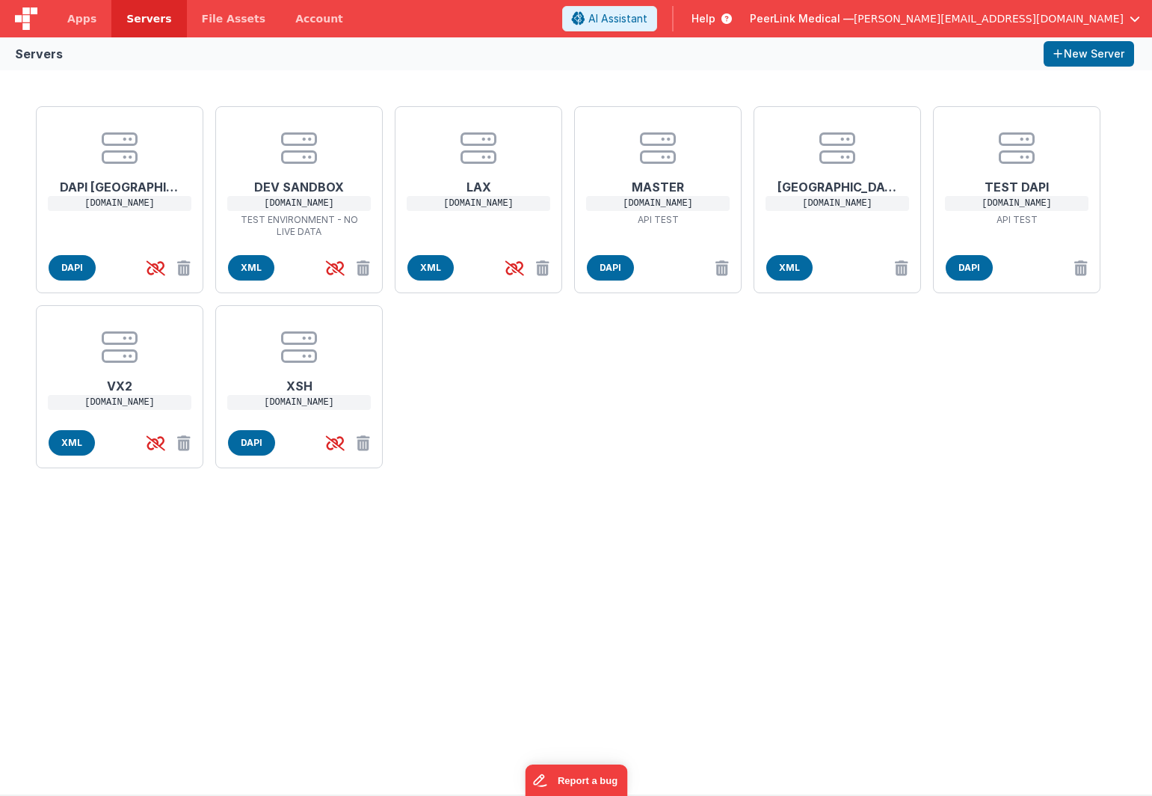
click at [324, 547] on div "DAPI NYC [DOMAIN_NAME] DAPI DEV SANDBOX [DOMAIN_NAME] TEST ENVIRONMENT - NO LIV…" at bounding box center [576, 432] width 1152 height 724
click at [92, 21] on span "Apps" at bounding box center [81, 18] width 29 height 15
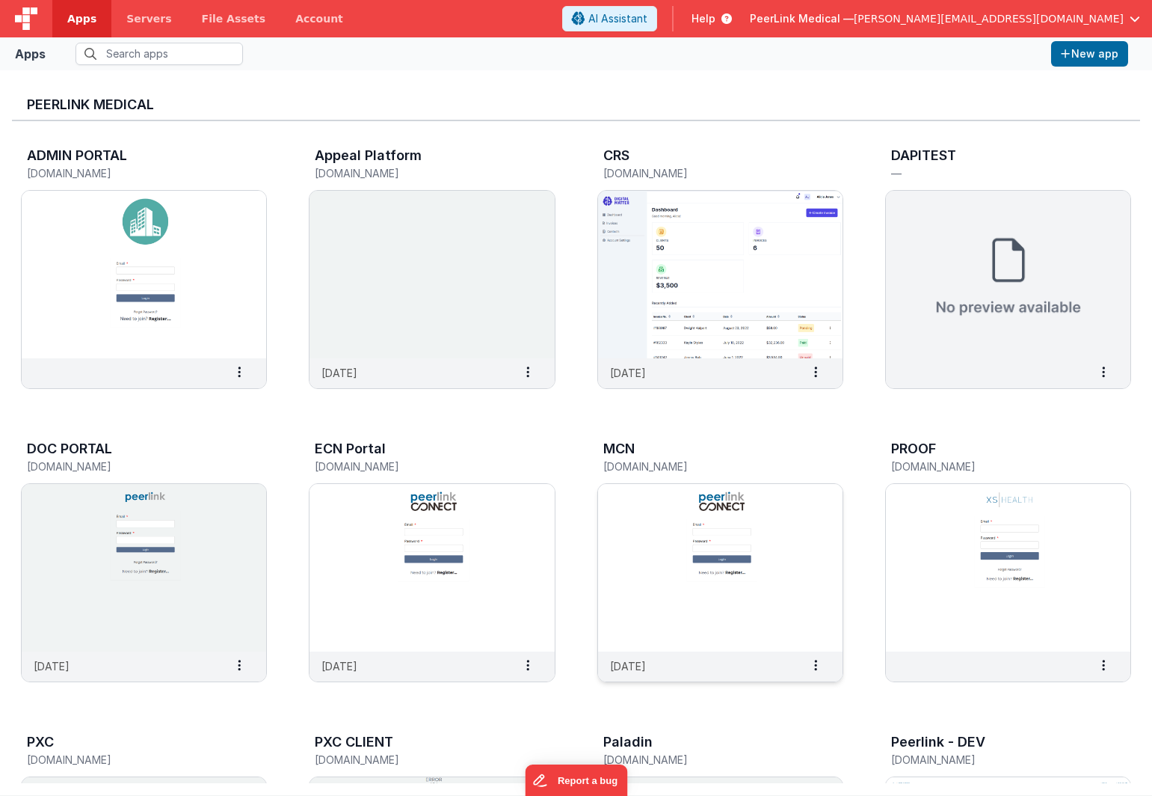
click at [634, 533] on img at bounding box center [720, 567] width 244 height 167
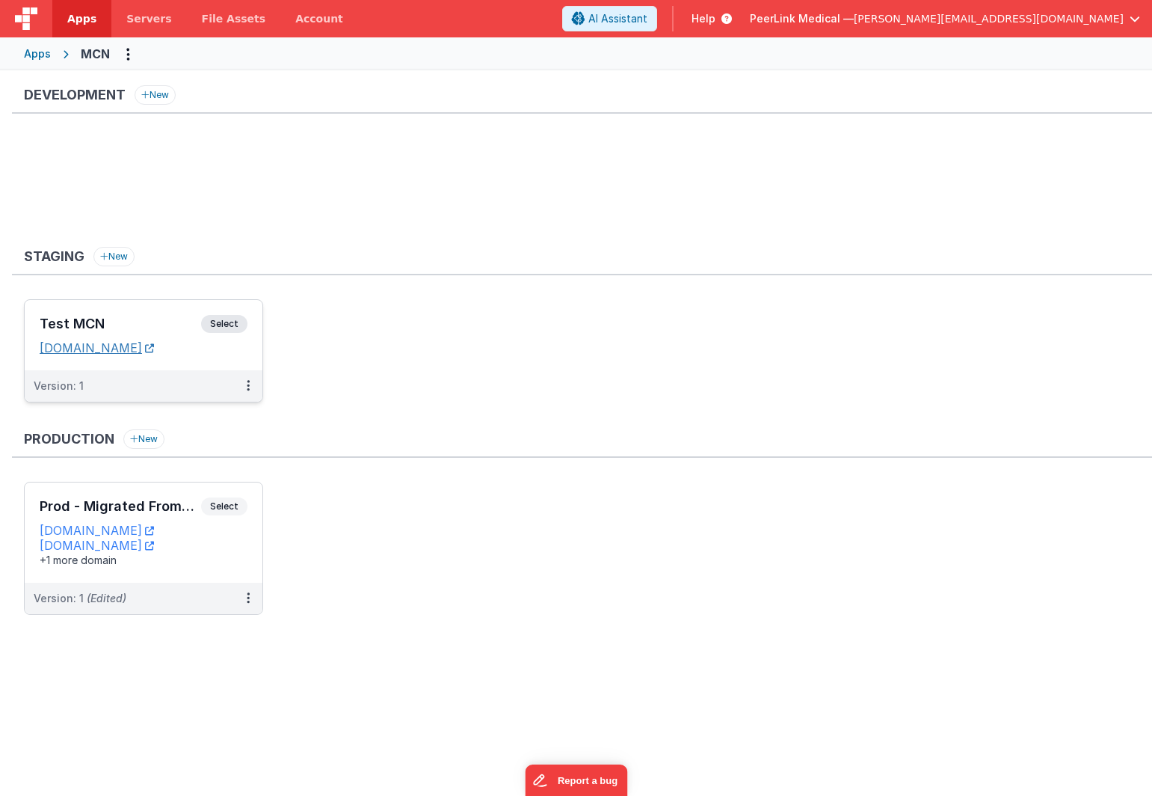
click at [144, 348] on link "[DOMAIN_NAME]" at bounding box center [97, 347] width 114 height 15
